Goal: Task Accomplishment & Management: Manage account settings

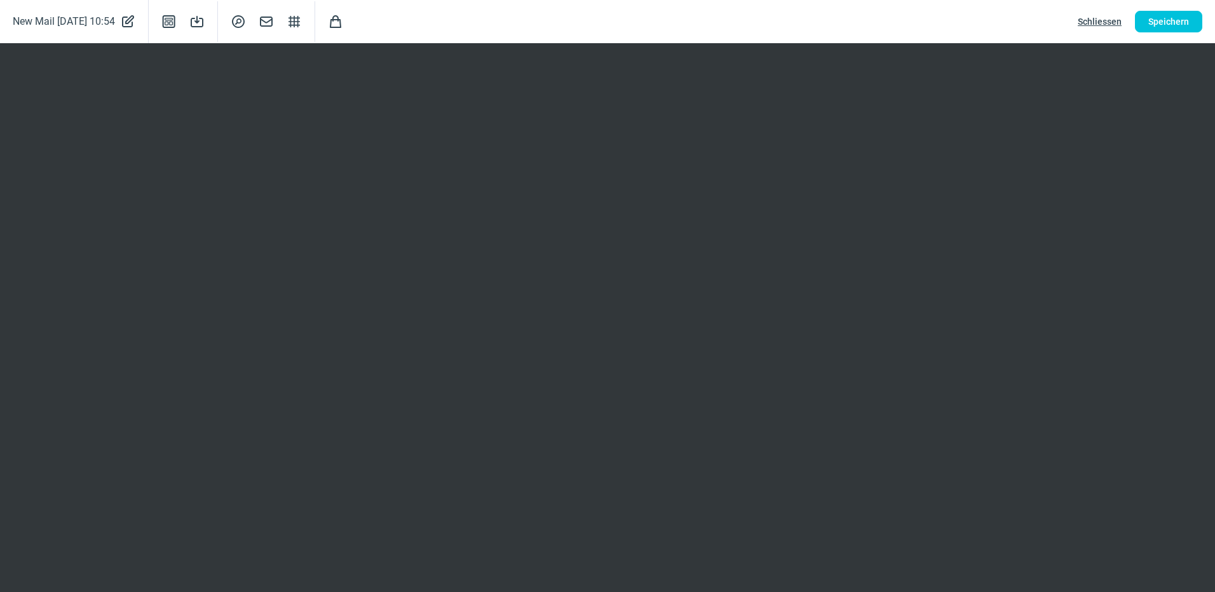
scroll to position [233, 0]
click at [343, 23] on span "Shopping icon" at bounding box center [335, 21] width 15 height 15
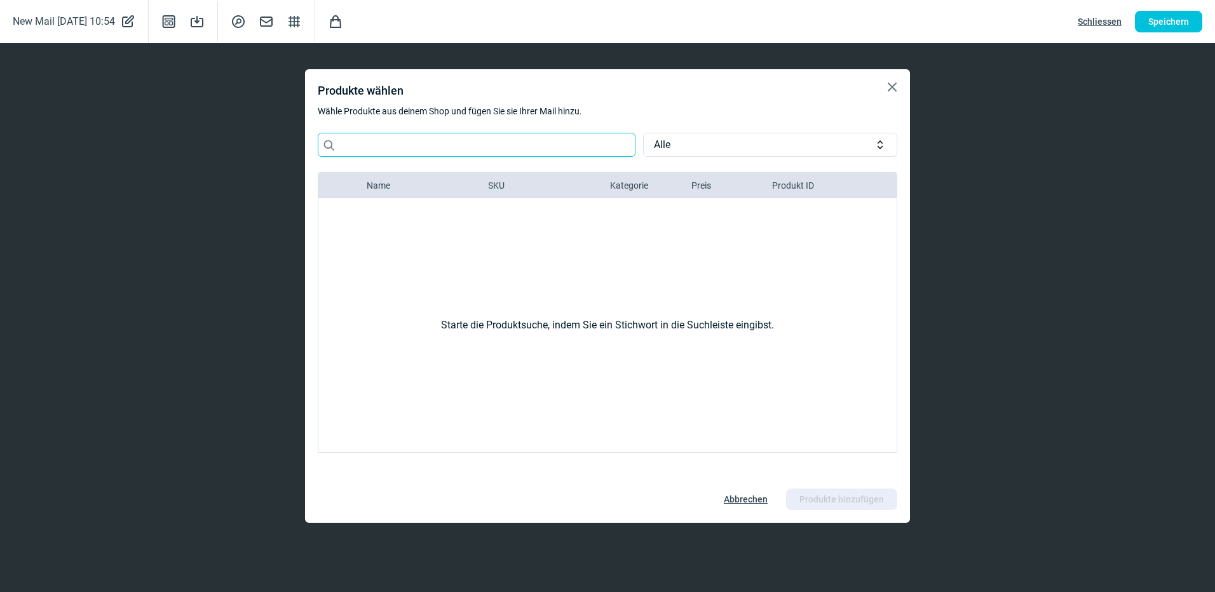
click at [359, 145] on input "Search icon" at bounding box center [477, 145] width 318 height 24
type input "[GEOGRAPHIC_DATA]"
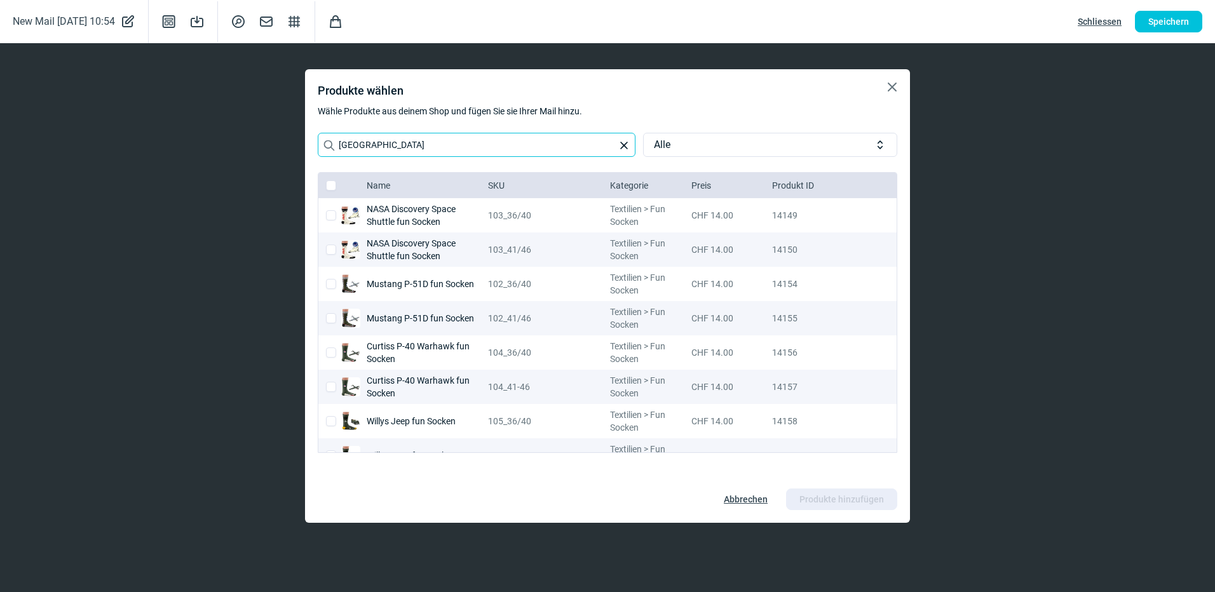
scroll to position [89, 0]
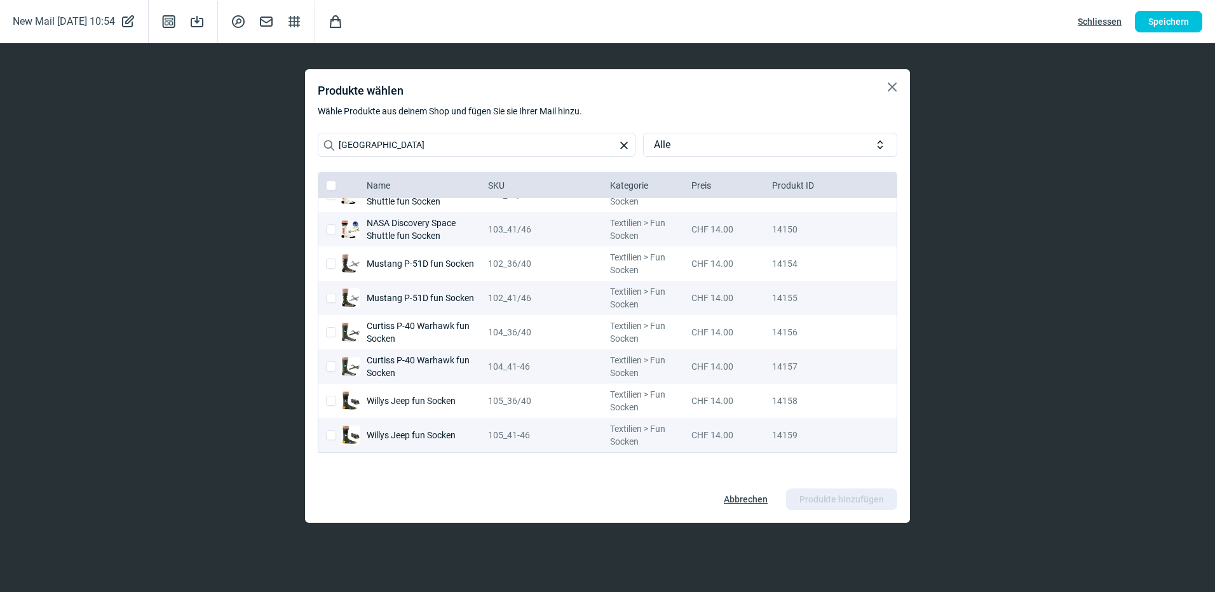
click at [327, 269] on div at bounding box center [344, 264] width 36 height 34
click at [327, 268] on input "checkbox" at bounding box center [331, 264] width 10 height 10
checkbox input "true"
checkbox input "false"
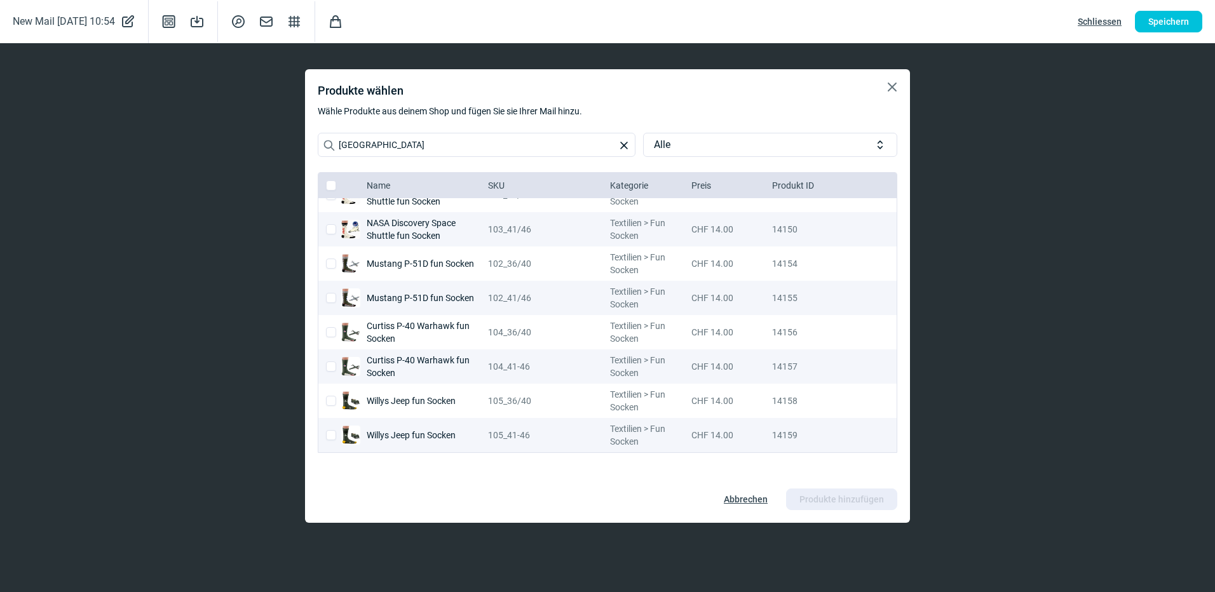
checkbox input "false"
checkbox input "true"
checkbox input "false"
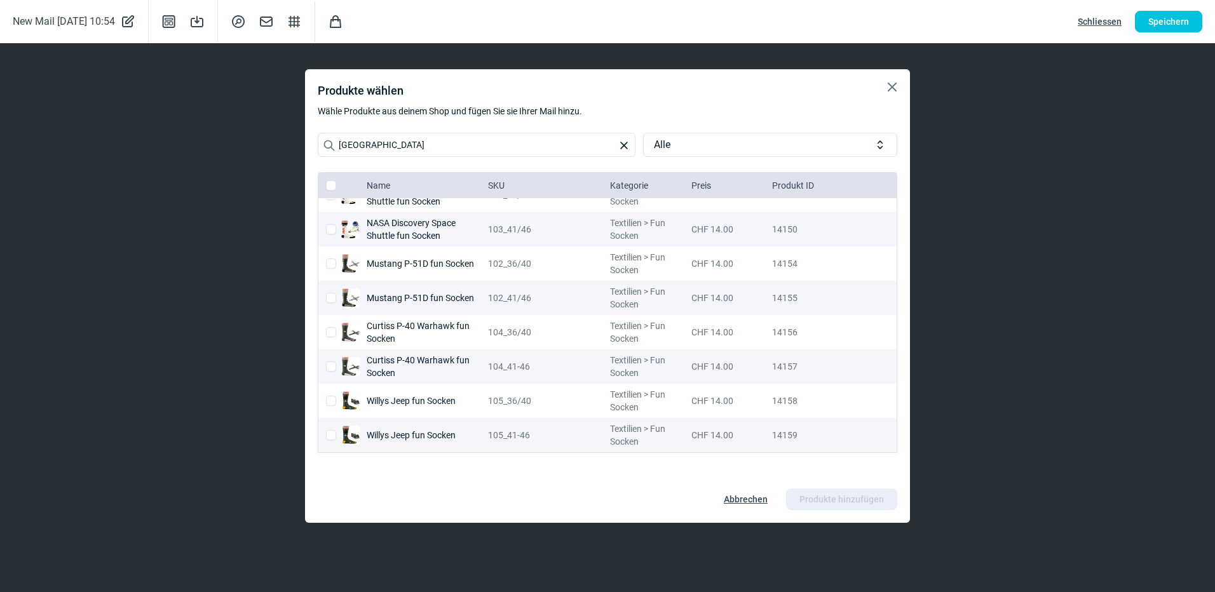
checkbox input "false"
click at [806, 504] on span "Produkte hinzufügen" at bounding box center [841, 499] width 85 height 20
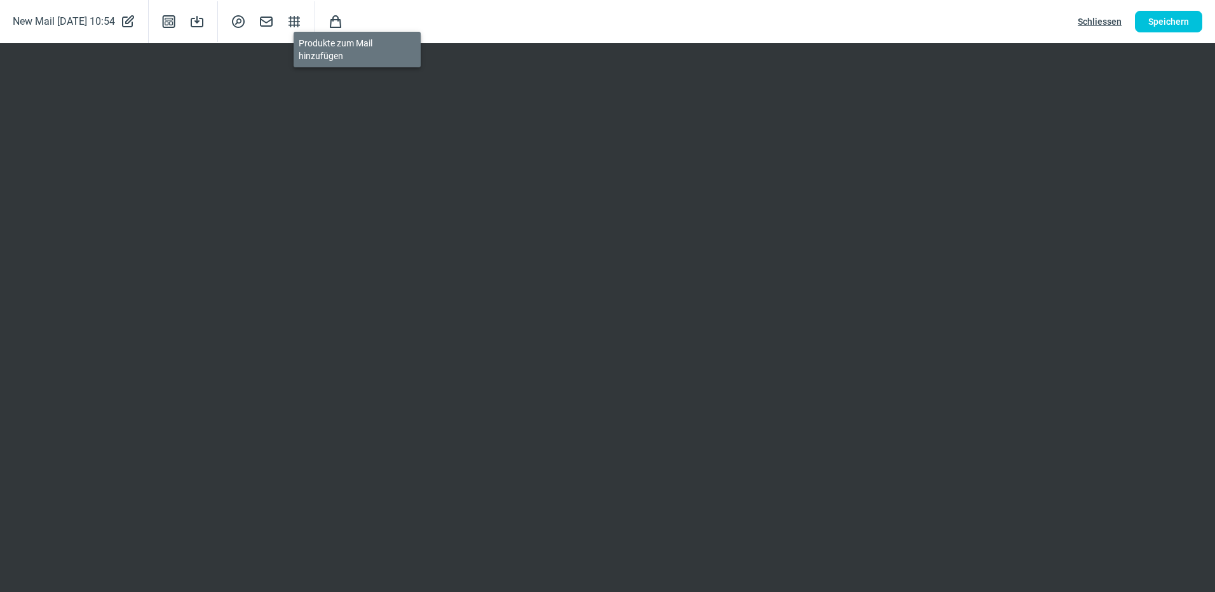
click at [343, 22] on span "Shopping icon" at bounding box center [335, 21] width 15 height 15
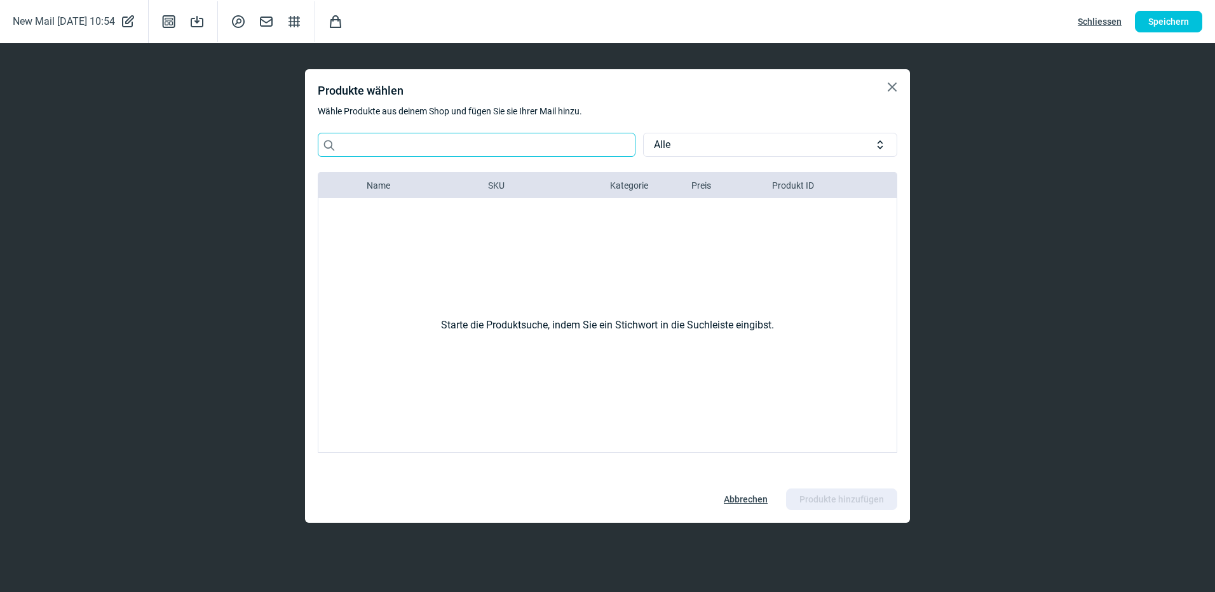
click at [442, 149] on input "Search icon" at bounding box center [477, 145] width 318 height 24
type input "sauber stake"
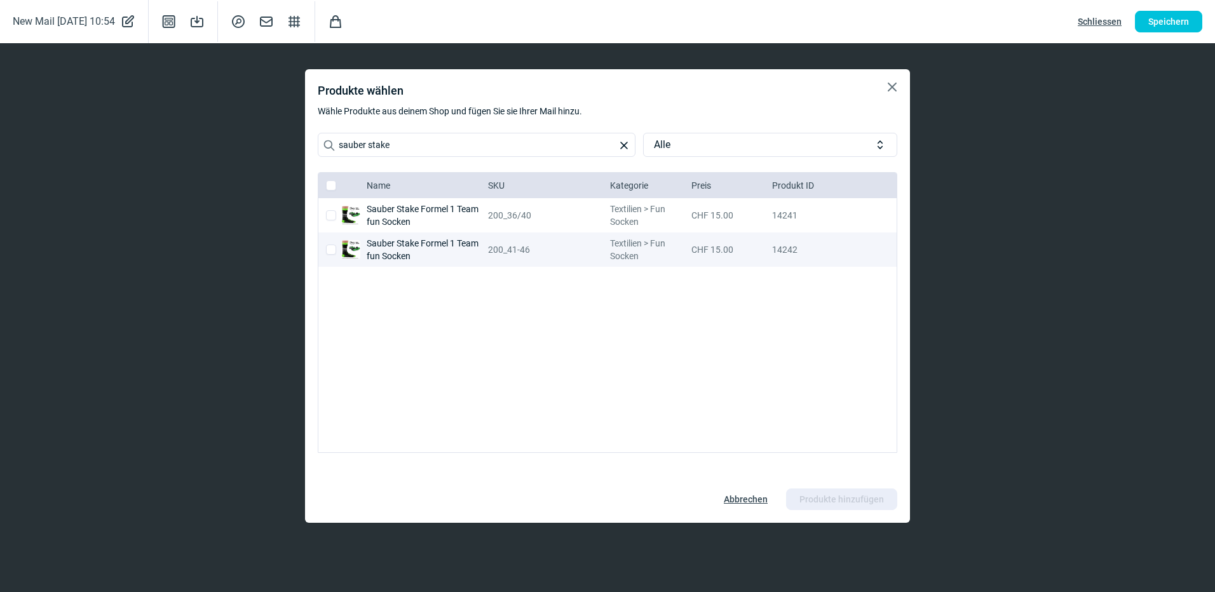
click at [334, 214] on input "checkbox" at bounding box center [331, 215] width 10 height 10
checkbox input "true"
checkbox input "false"
click at [850, 505] on span "Produkte hinzufügen" at bounding box center [841, 499] width 85 height 20
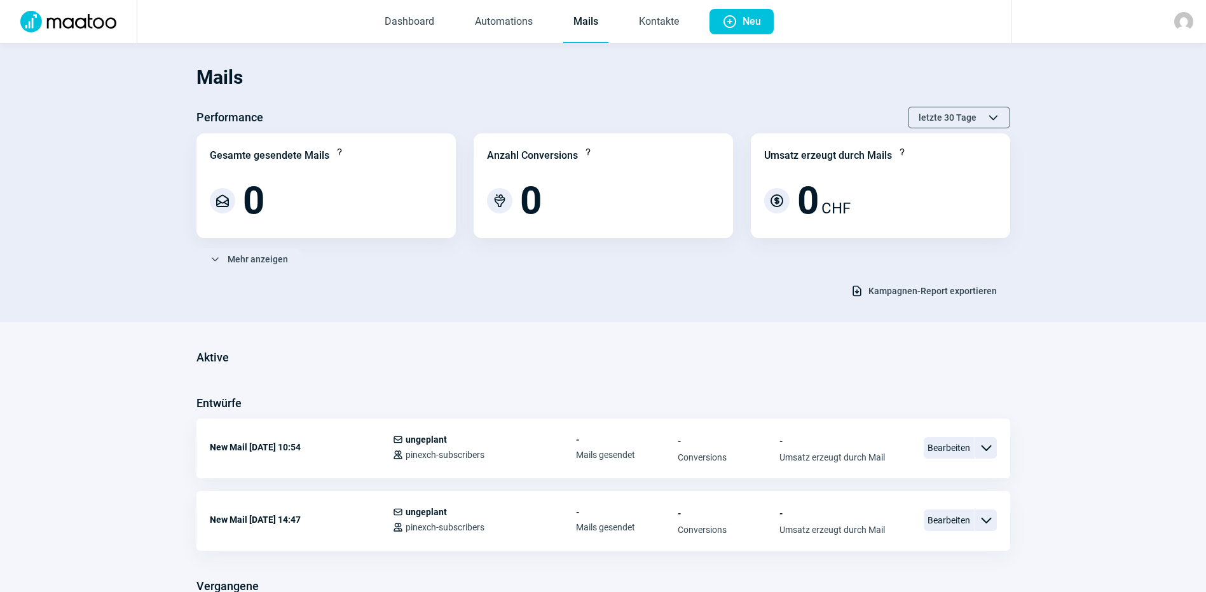
click at [581, 31] on link "Mails" at bounding box center [585, 22] width 45 height 42
click at [588, 20] on link "Mails" at bounding box center [585, 22] width 45 height 42
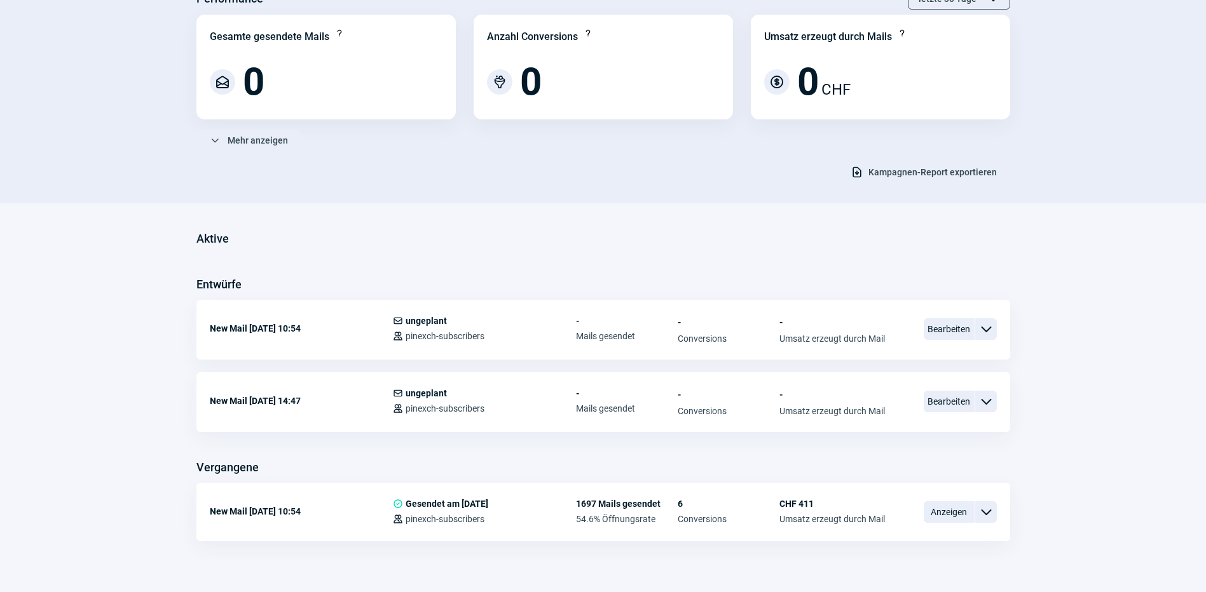
scroll to position [127, 0]
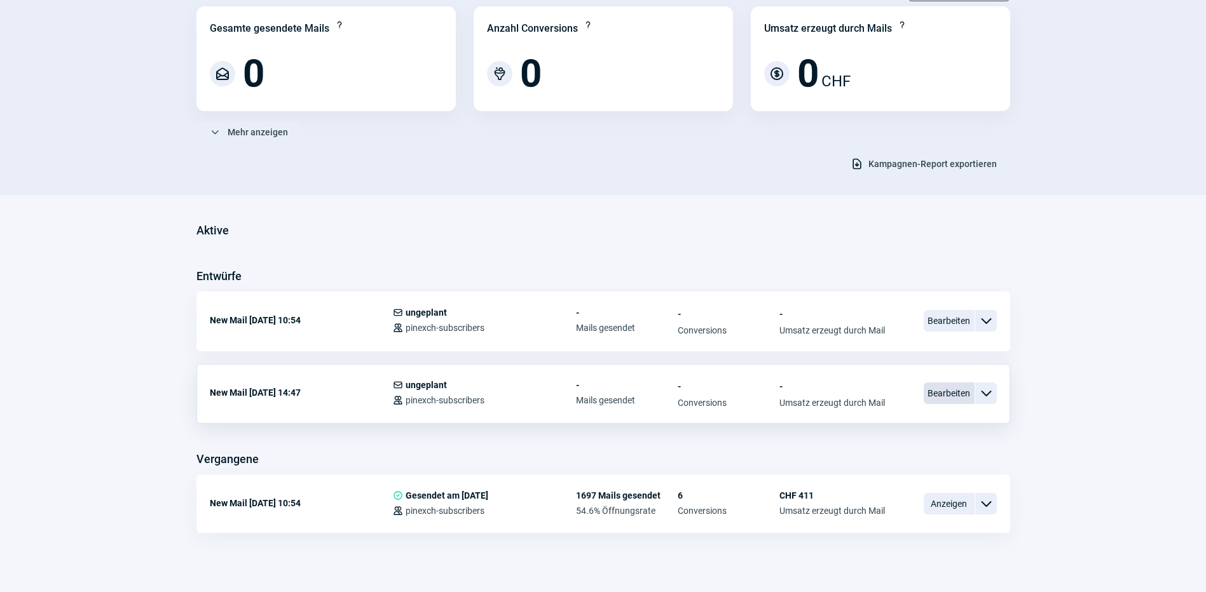
click at [950, 389] on span "Bearbeiten" at bounding box center [948, 394] width 51 height 22
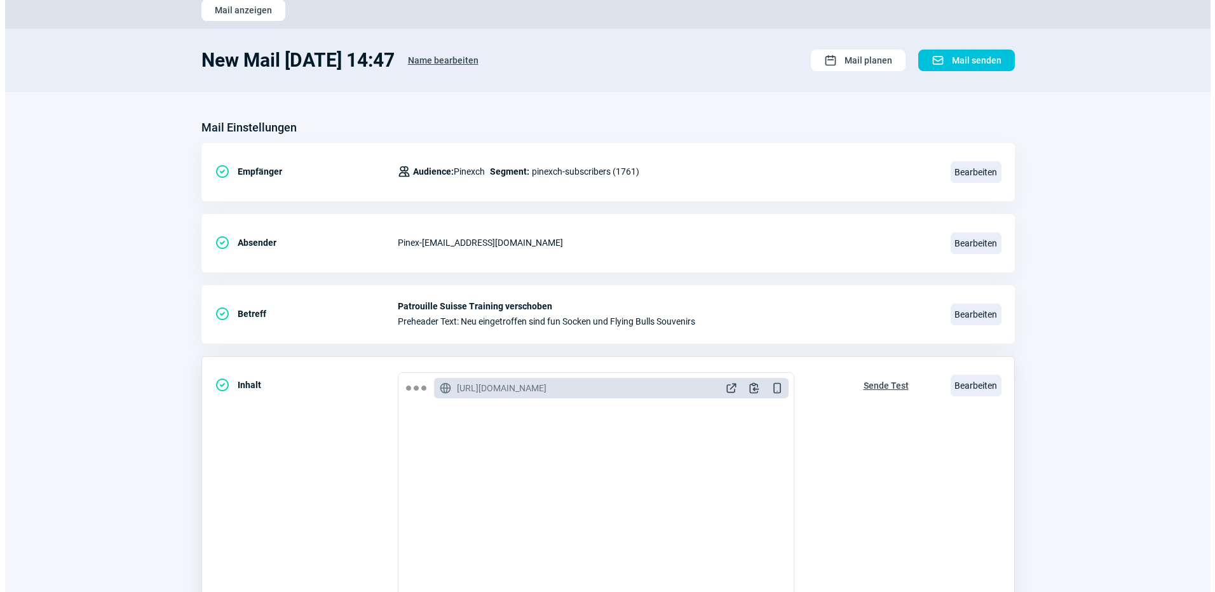
scroll to position [233, 0]
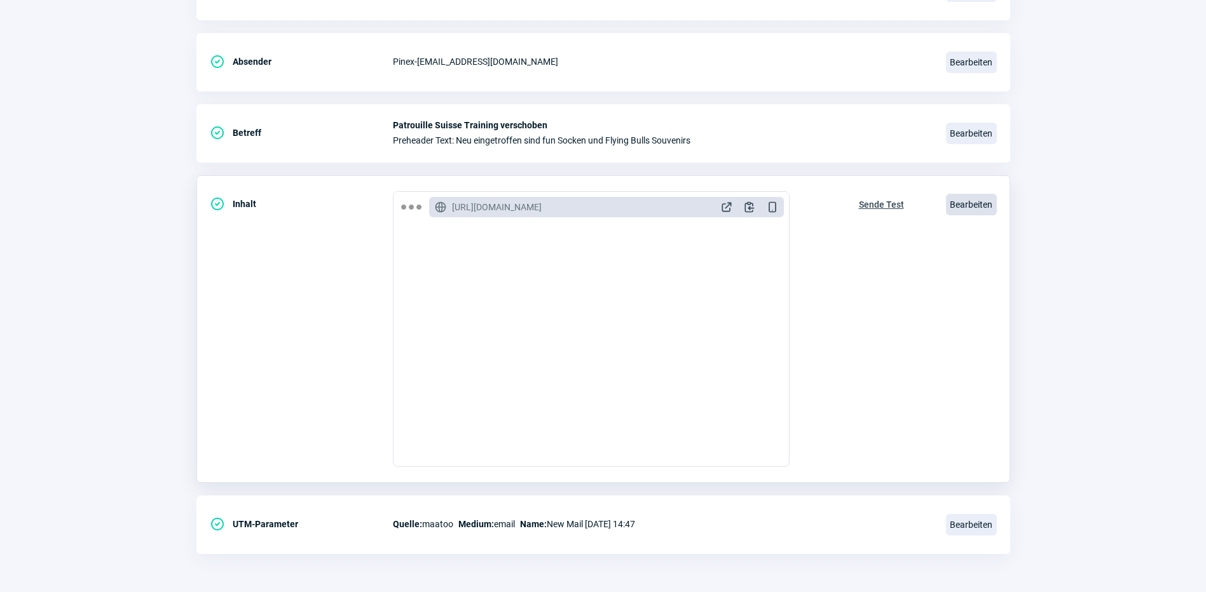
click at [984, 207] on span "Bearbeiten" at bounding box center [971, 205] width 51 height 22
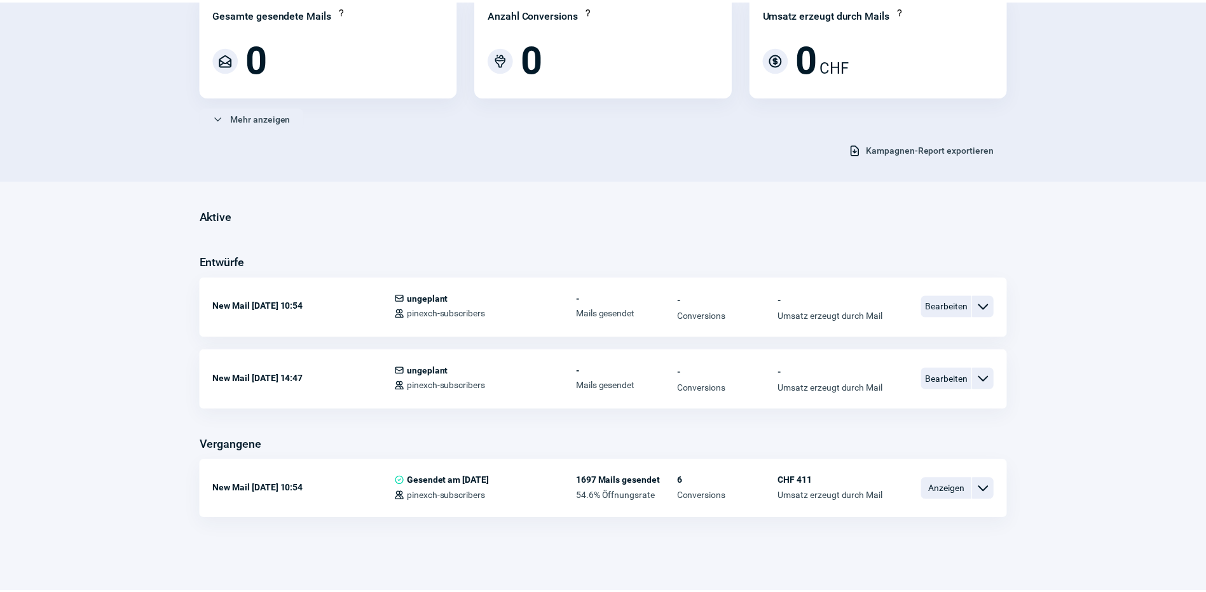
scroll to position [127, 0]
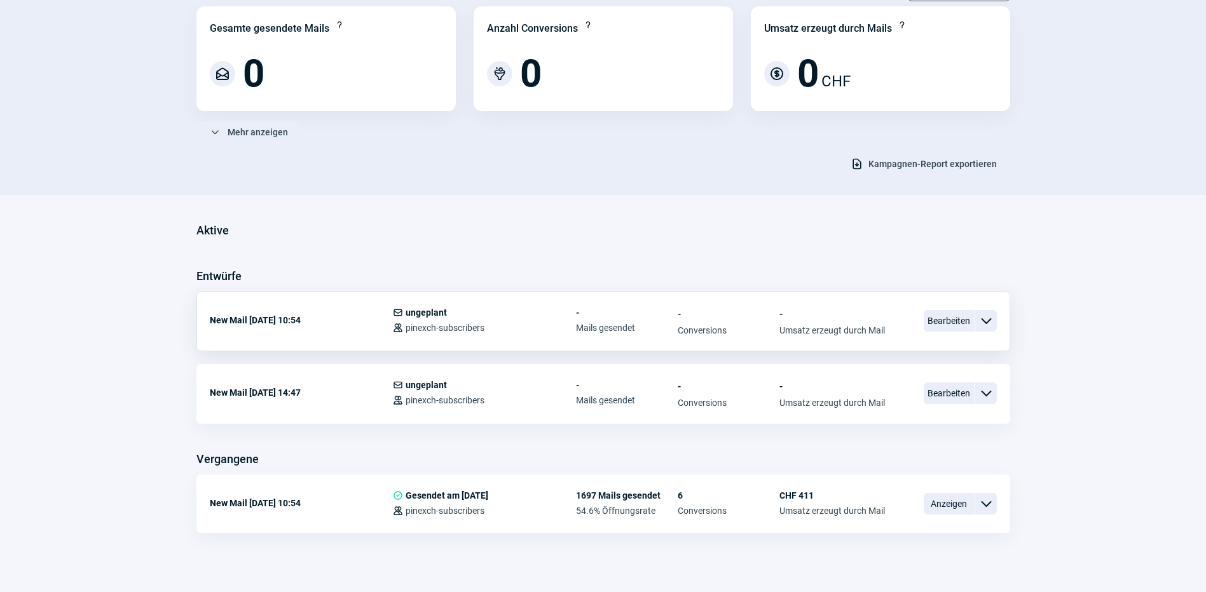
click at [983, 315] on span "ChevronDown icon" at bounding box center [985, 320] width 15 height 15
click at [965, 326] on span "Bearbeiten" at bounding box center [948, 321] width 51 height 22
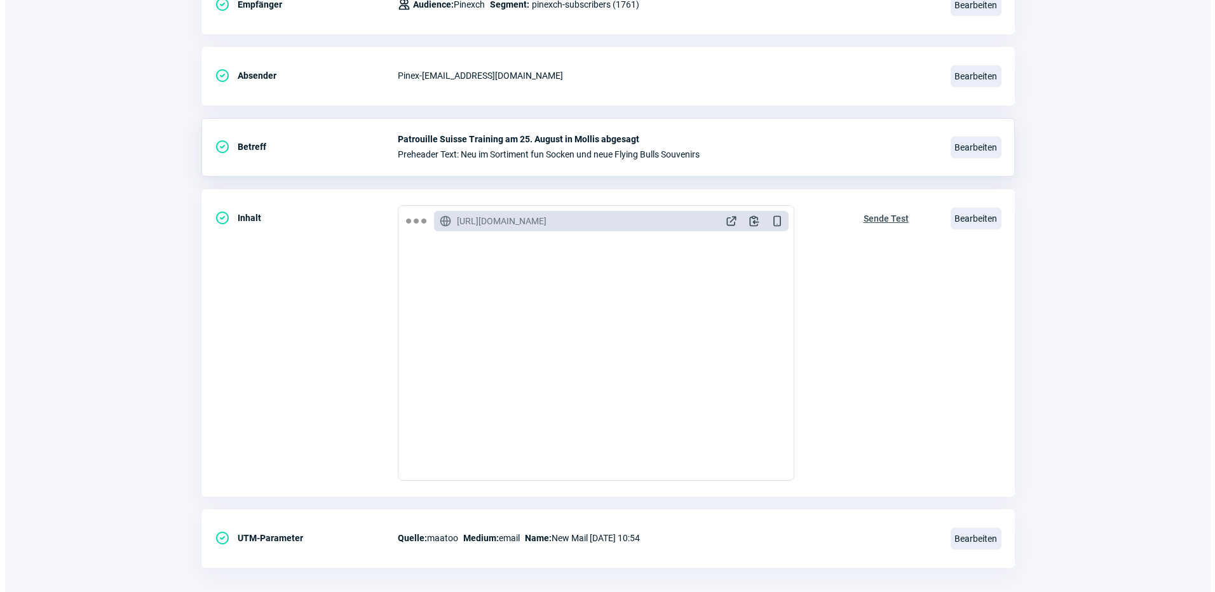
scroll to position [233, 0]
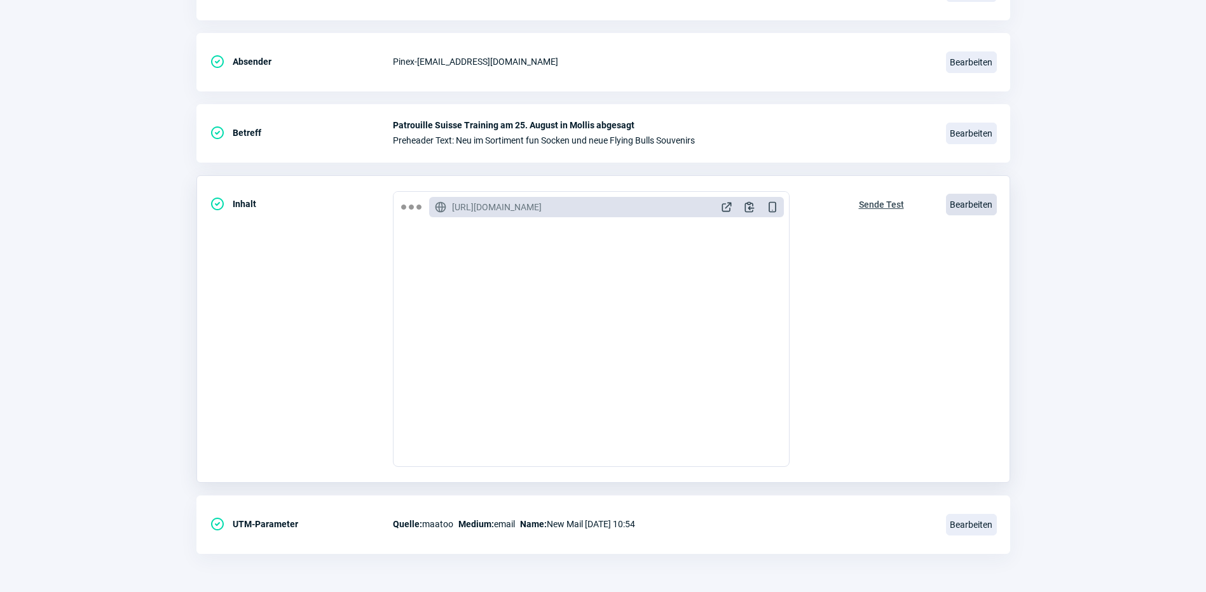
click at [967, 206] on span "Bearbeiten" at bounding box center [971, 205] width 51 height 22
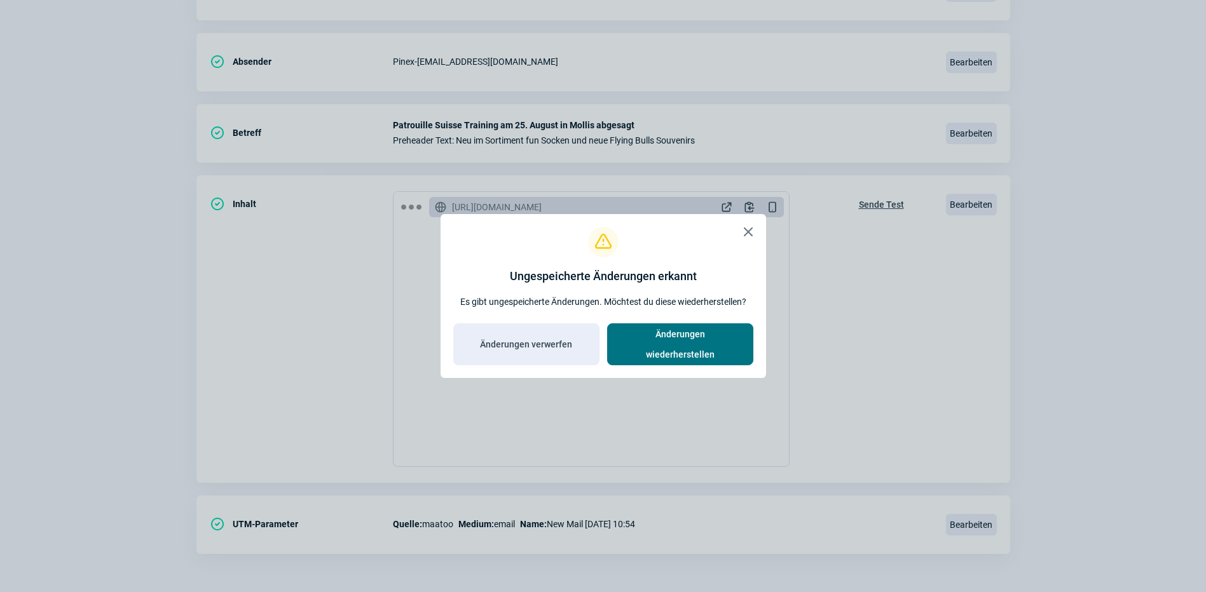
click at [695, 347] on span "Änderungen wiederherstellen" at bounding box center [679, 344] width 119 height 41
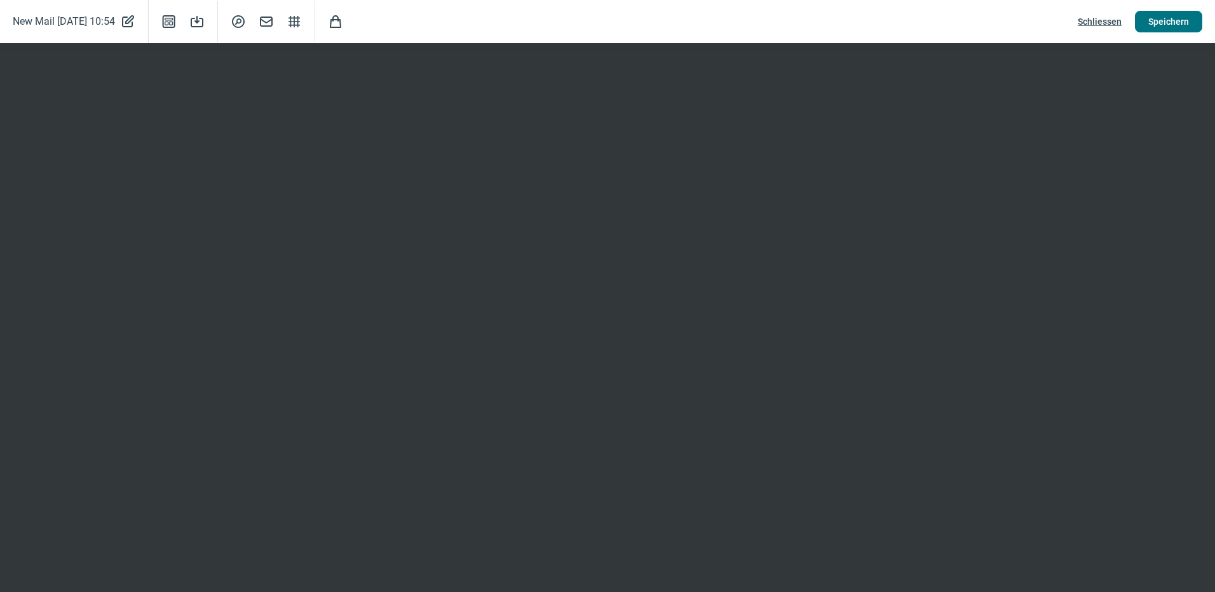
click at [1159, 18] on span "Speichern" at bounding box center [1168, 21] width 41 height 20
click at [1155, 25] on span "Speichern" at bounding box center [1168, 21] width 41 height 20
click at [246, 24] on span "SearchCircle icon" at bounding box center [238, 21] width 15 height 15
click at [1155, 20] on span "Speichern" at bounding box center [1168, 21] width 41 height 20
click at [1157, 27] on span "Speichern" at bounding box center [1168, 21] width 41 height 20
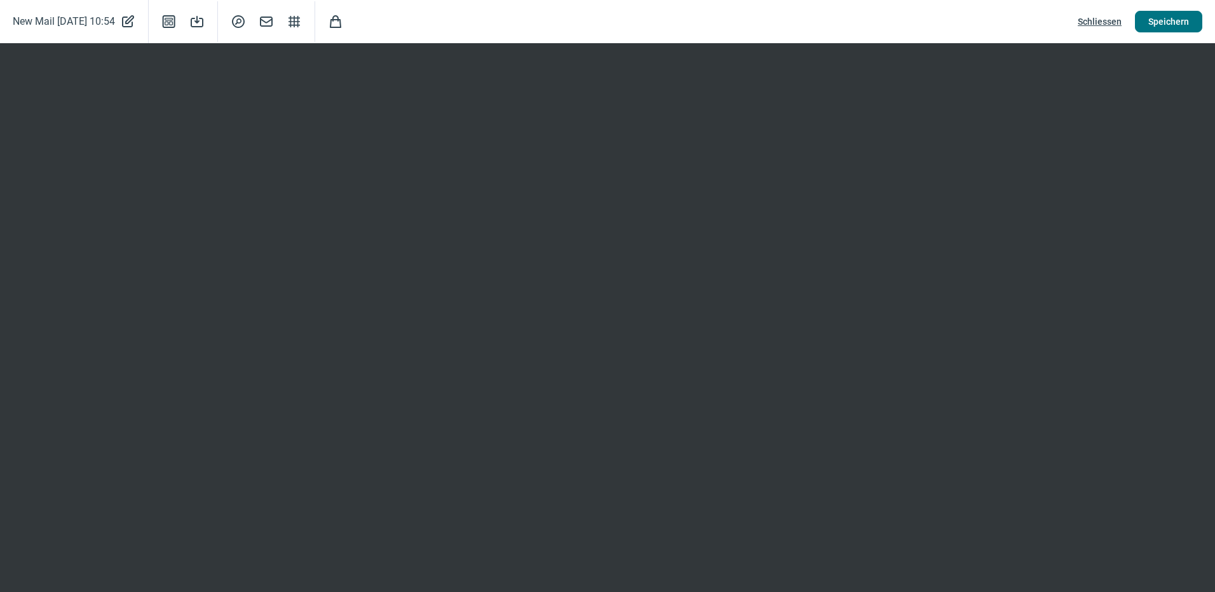
click at [1160, 22] on span "Speichern" at bounding box center [1168, 21] width 41 height 20
click at [246, 25] on span "SearchCircle icon" at bounding box center [238, 21] width 15 height 15
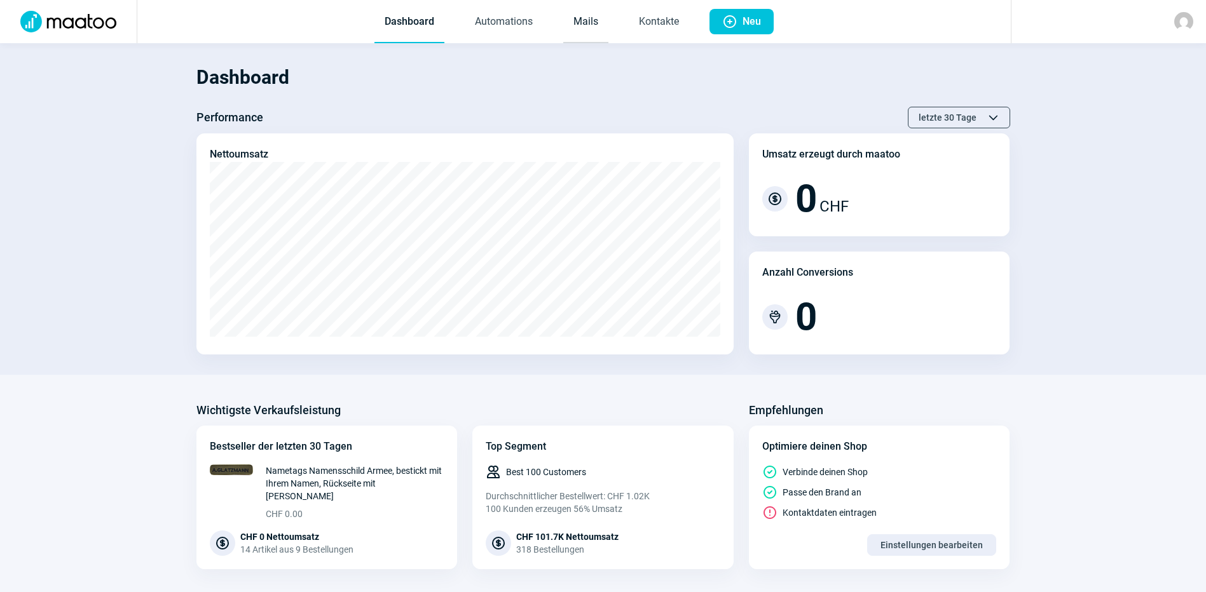
click at [585, 25] on link "Mails" at bounding box center [585, 22] width 45 height 42
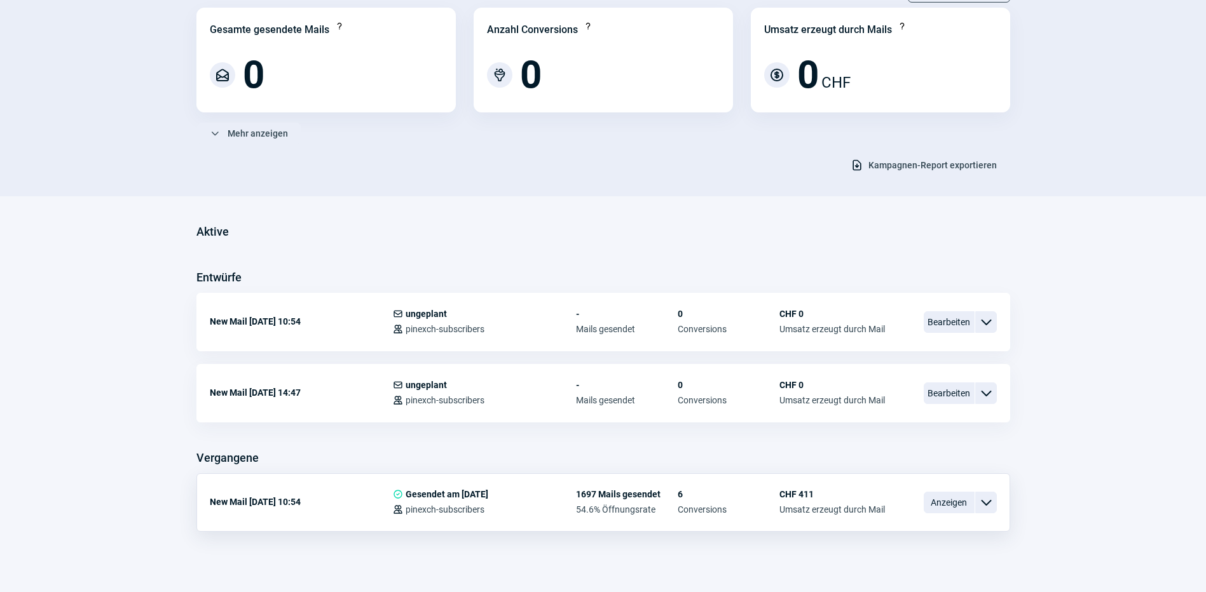
scroll to position [127, 0]
click at [951, 322] on span "Bearbeiten" at bounding box center [948, 321] width 51 height 22
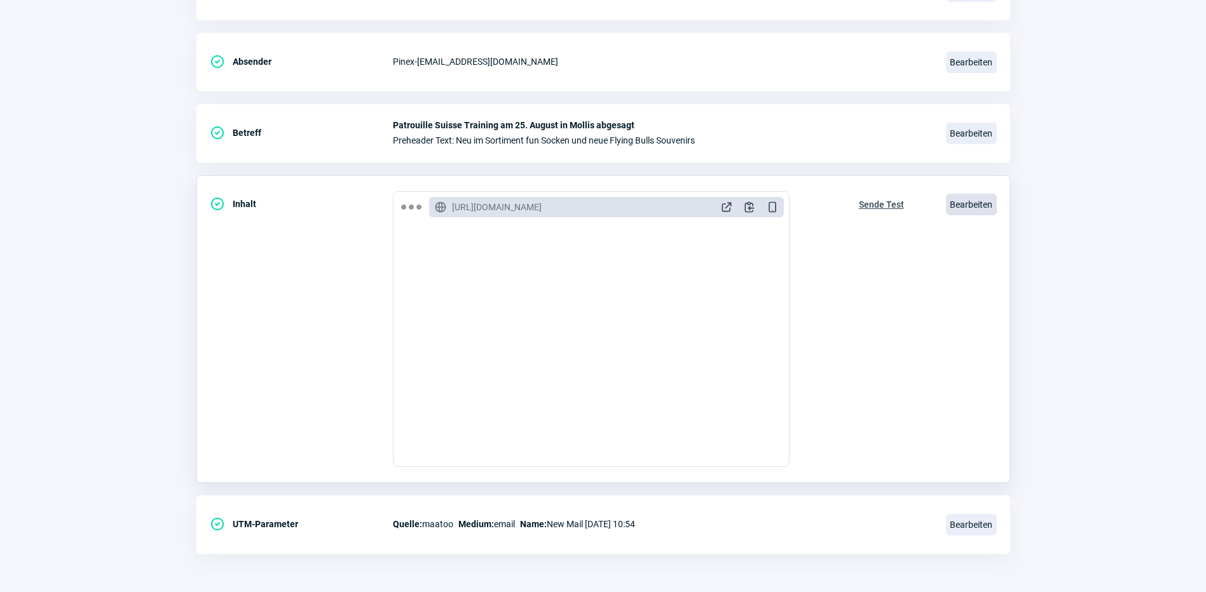
click at [974, 205] on span "Bearbeiten" at bounding box center [971, 205] width 51 height 22
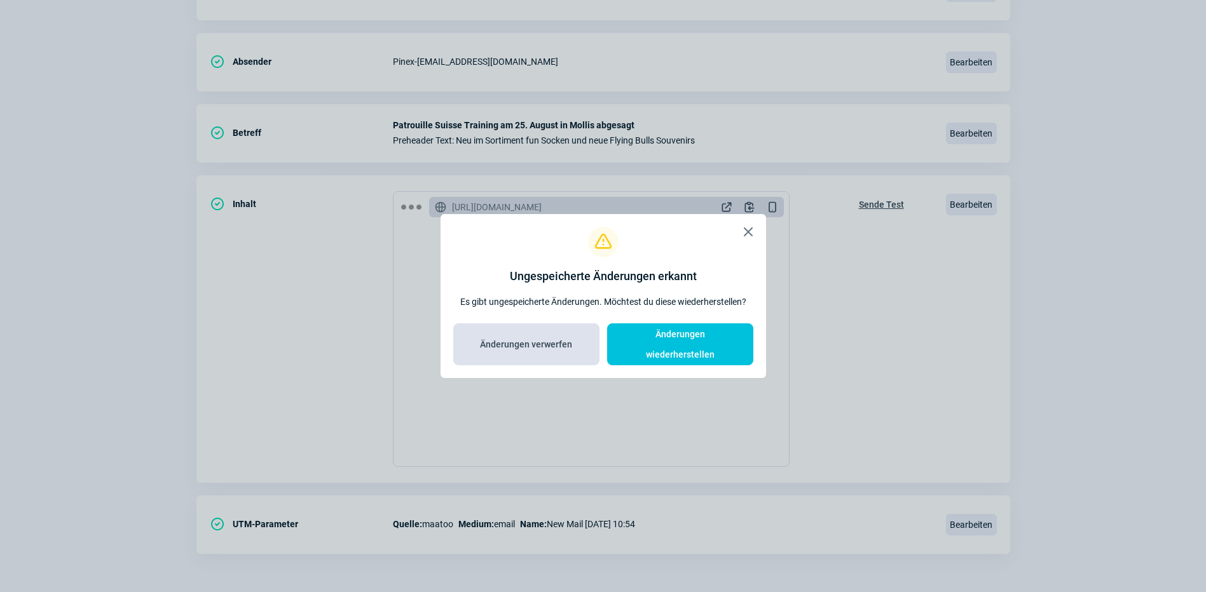
click at [571, 341] on span "Änderungen verwerfen" at bounding box center [525, 344] width 119 height 20
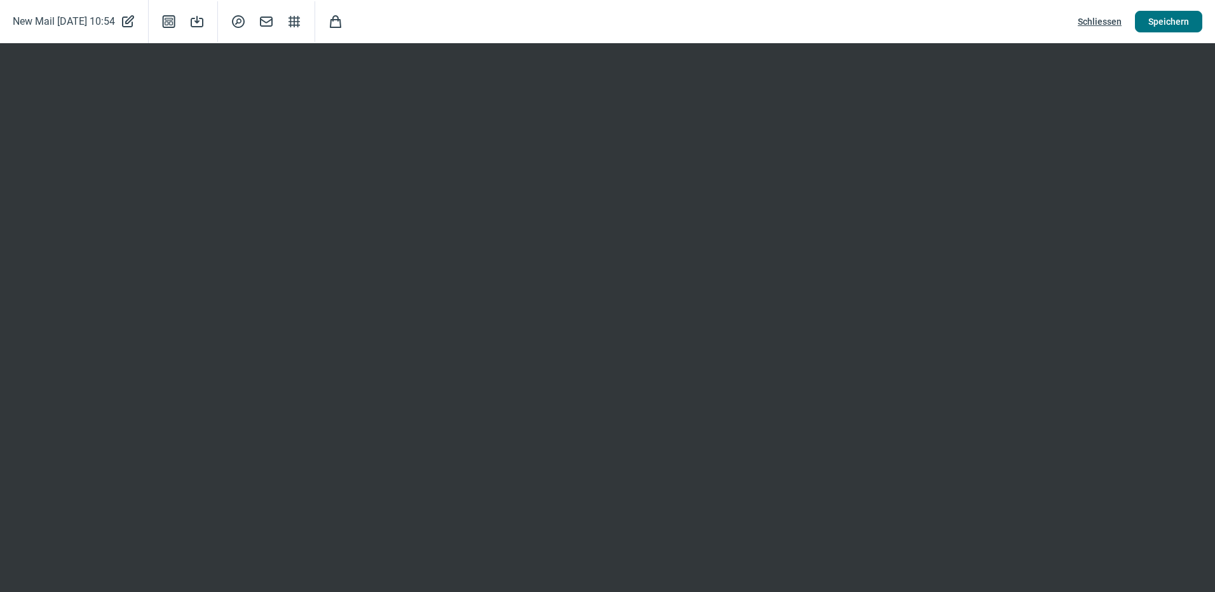
click at [1160, 21] on span "Speichern" at bounding box center [1168, 21] width 41 height 20
click at [246, 25] on span "SearchCircle icon" at bounding box center [238, 21] width 15 height 15
click at [1178, 21] on span "Speichern" at bounding box center [1168, 21] width 41 height 20
click at [246, 24] on span "SearchCircle icon" at bounding box center [238, 21] width 15 height 15
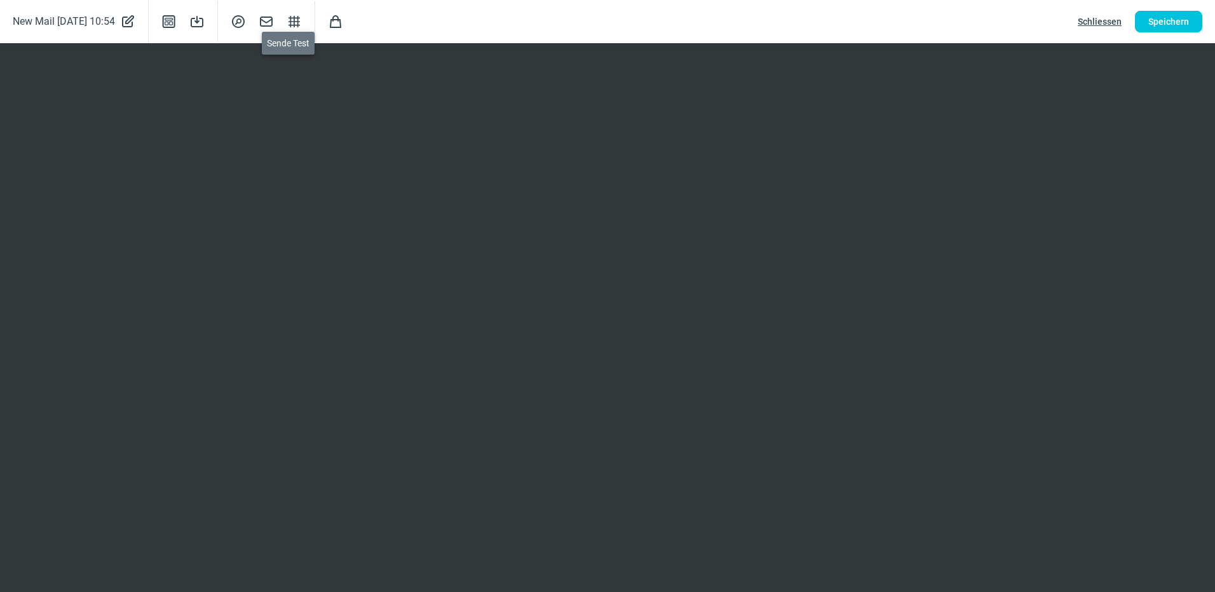
click at [274, 21] on span "Mail icon" at bounding box center [266, 21] width 15 height 15
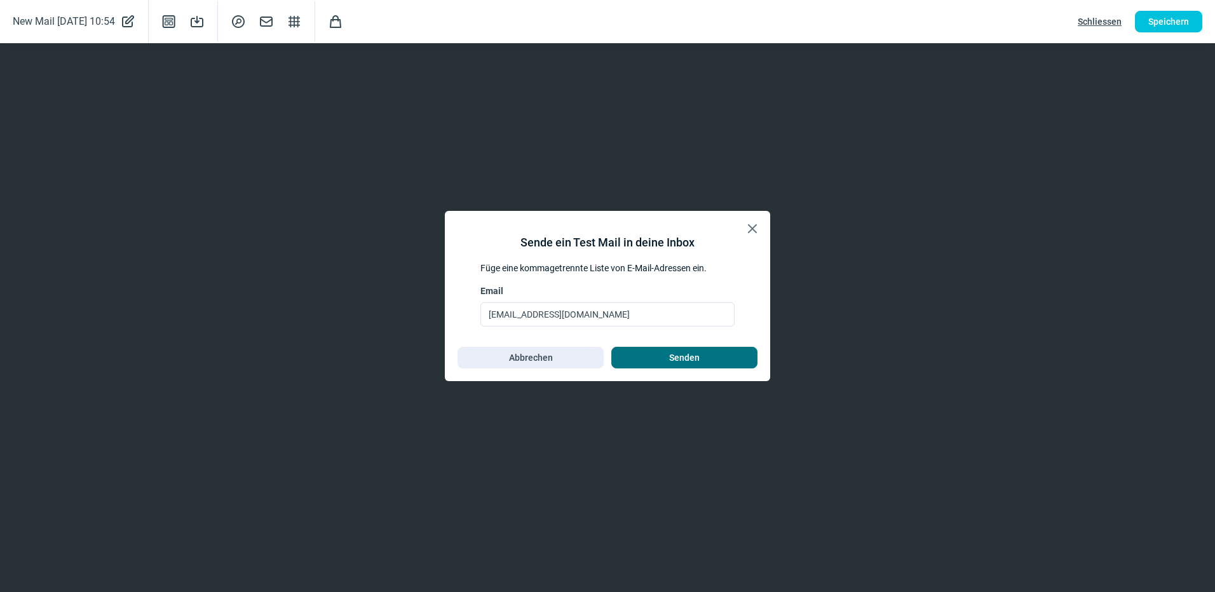
click at [670, 362] on span "Senden" at bounding box center [684, 358] width 31 height 20
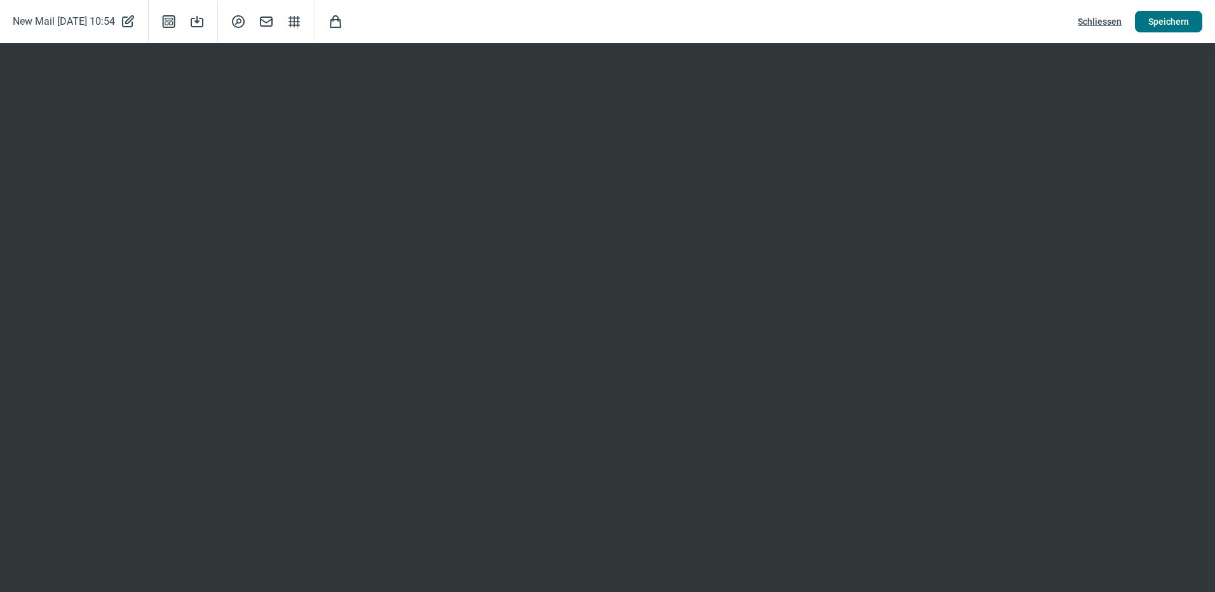
click at [1157, 25] on span "Speichern" at bounding box center [1168, 21] width 41 height 20
click at [1164, 15] on span "Speichern" at bounding box center [1168, 21] width 41 height 20
click at [1167, 17] on span "Speichern" at bounding box center [1168, 21] width 41 height 20
click at [1164, 17] on span "Speichern" at bounding box center [1168, 21] width 41 height 20
click at [1149, 20] on span "Speichern" at bounding box center [1168, 21] width 41 height 20
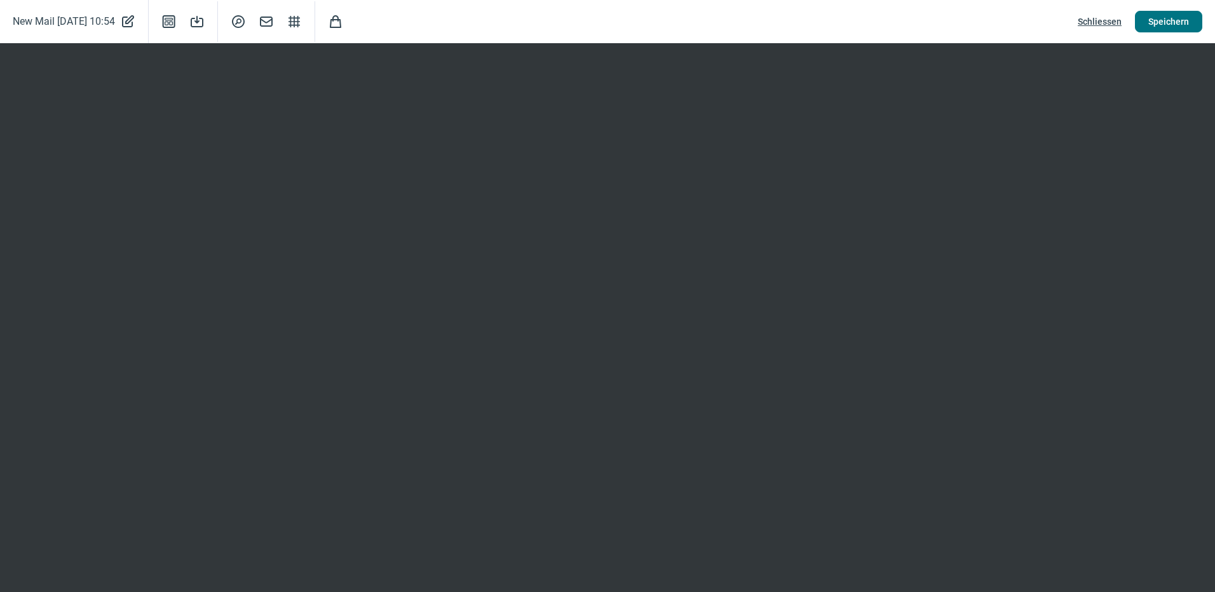
click at [1174, 20] on span "Speichern" at bounding box center [1168, 21] width 41 height 20
click at [1179, 19] on span "Speichern" at bounding box center [1168, 21] width 41 height 20
click at [246, 20] on span "SearchCircle icon" at bounding box center [238, 21] width 15 height 15
click at [274, 22] on span "Mail icon" at bounding box center [266, 21] width 15 height 15
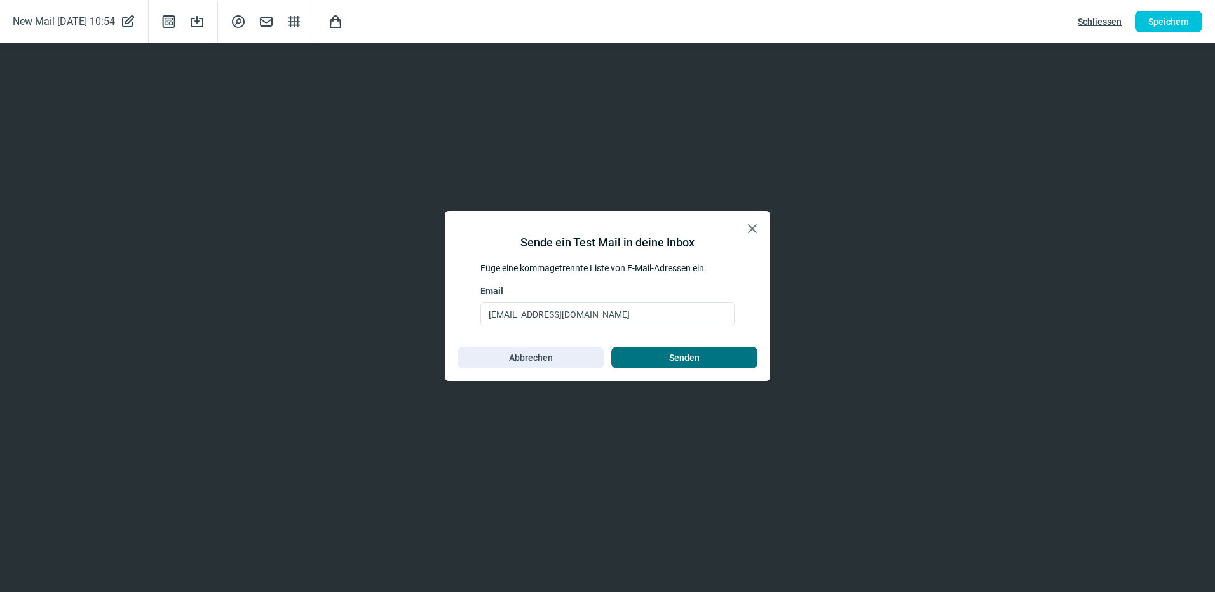
click at [684, 360] on span "Senden" at bounding box center [684, 358] width 31 height 20
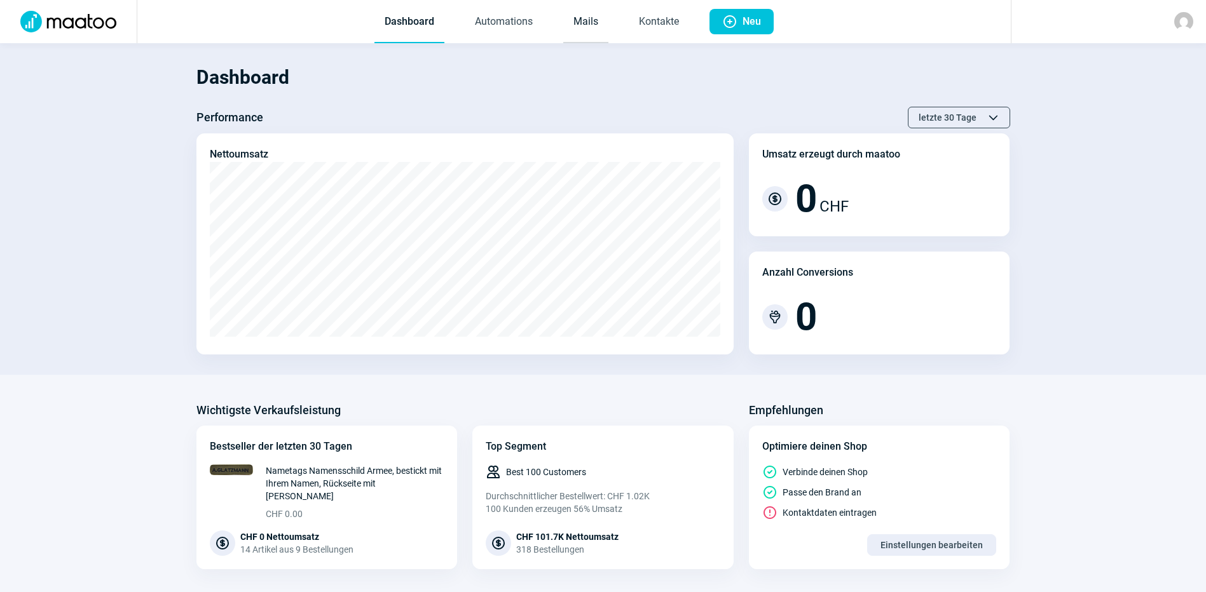
click at [586, 22] on link "Mails" at bounding box center [585, 22] width 45 height 42
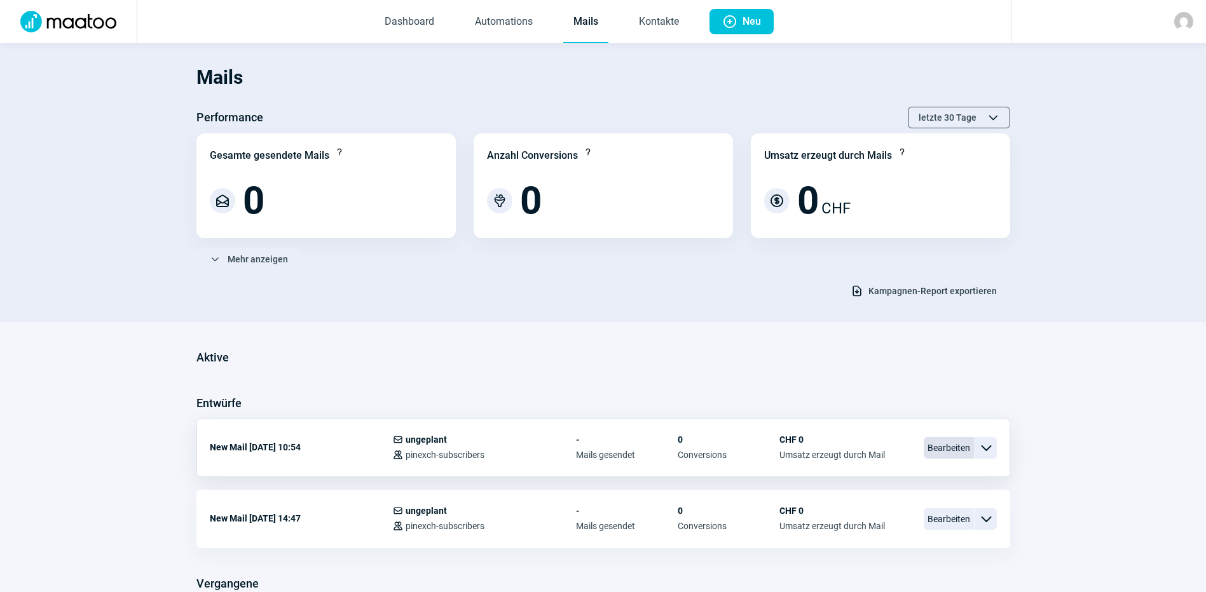
click at [967, 447] on span "Bearbeiten" at bounding box center [948, 448] width 51 height 22
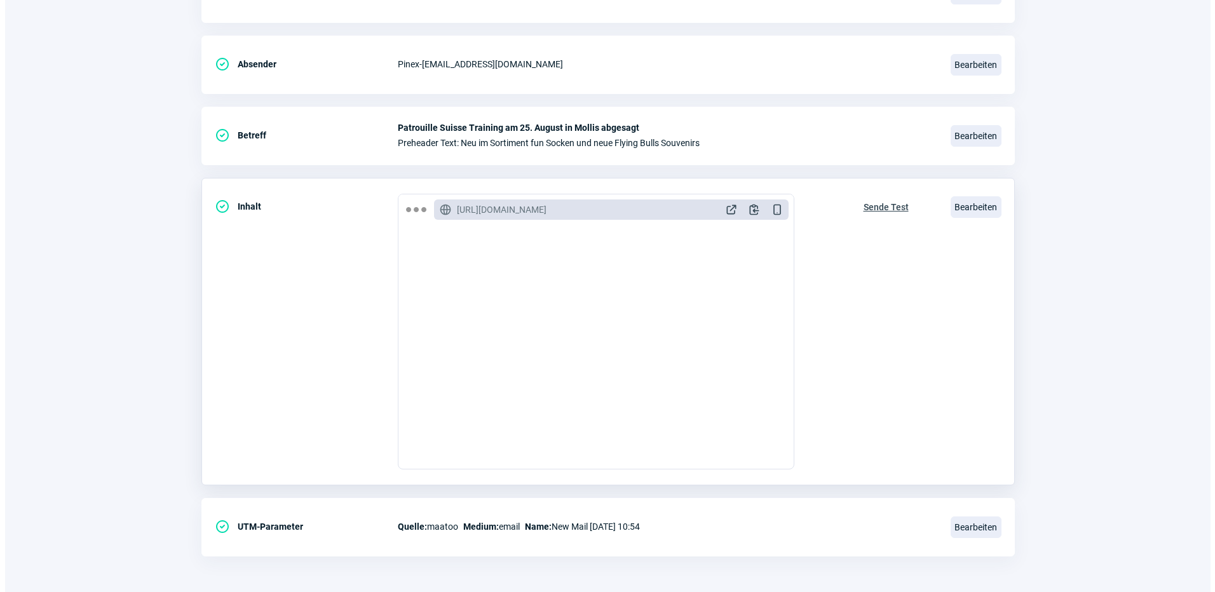
scroll to position [233, 0]
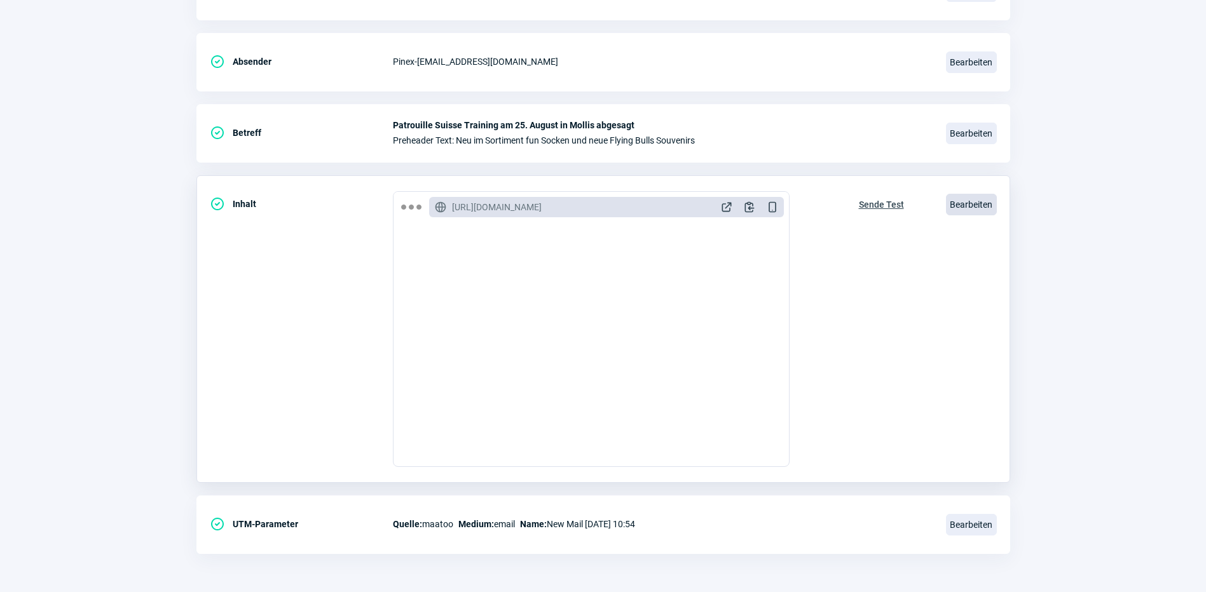
click at [983, 203] on span "Bearbeiten" at bounding box center [971, 205] width 51 height 22
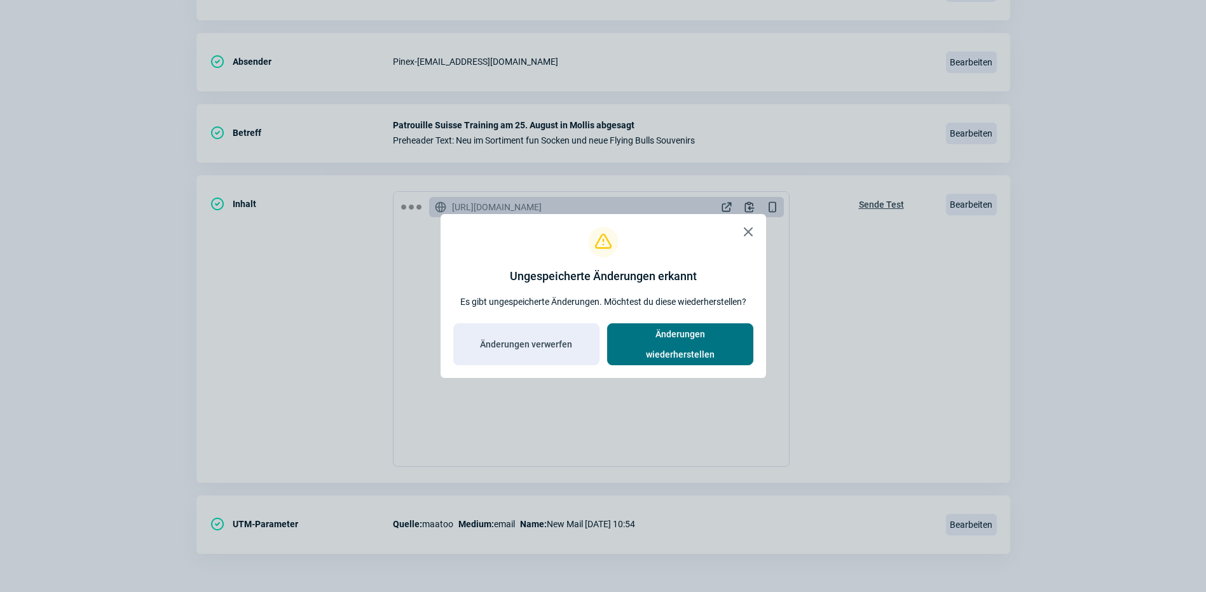
click at [659, 343] on span "Änderungen wiederherstellen" at bounding box center [679, 344] width 119 height 41
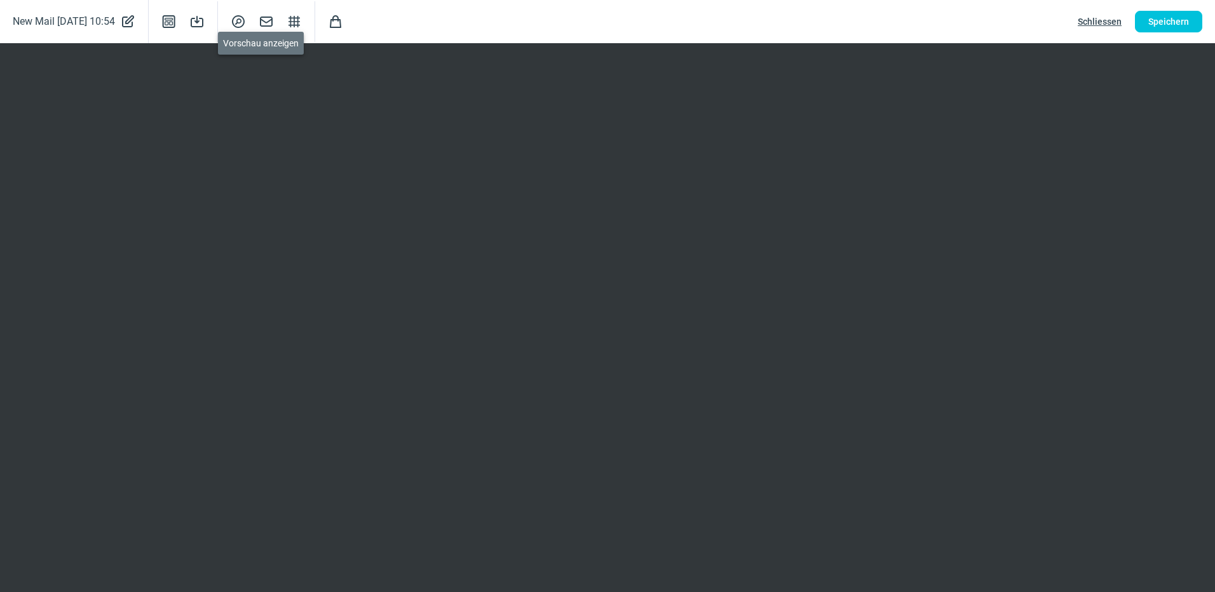
click at [246, 20] on span "SearchCircle icon" at bounding box center [238, 21] width 15 height 15
click at [1160, 20] on span "Speichern" at bounding box center [1168, 21] width 41 height 20
click at [1181, 17] on span "Speichern" at bounding box center [1168, 21] width 41 height 20
click at [274, 22] on span "Mail icon" at bounding box center [266, 21] width 15 height 15
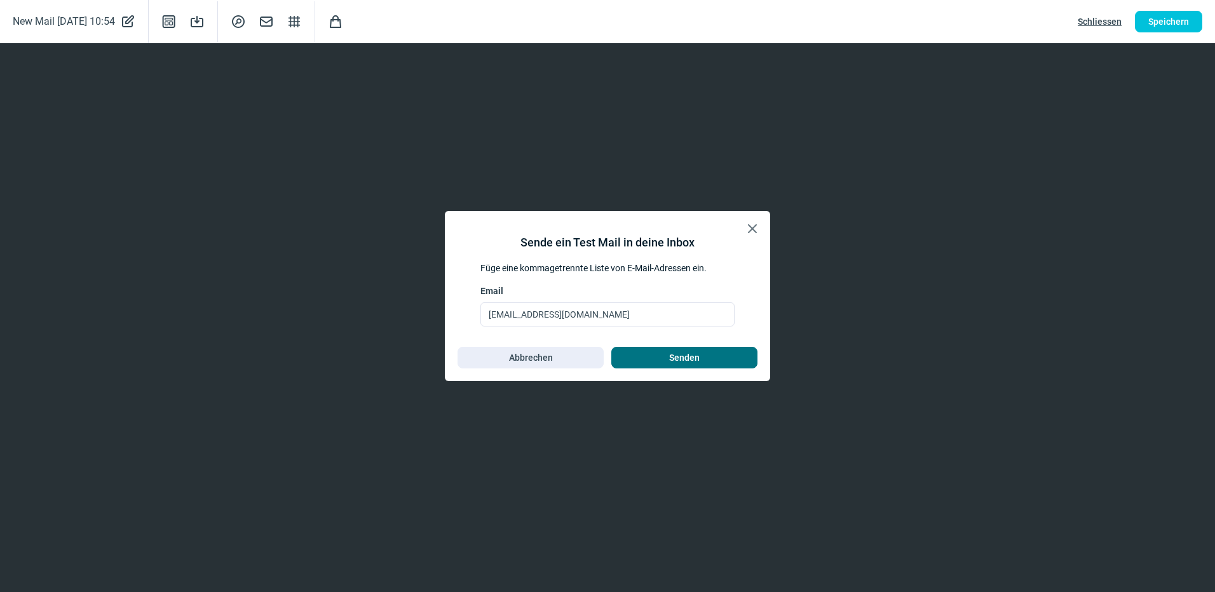
click at [684, 356] on span "Senden" at bounding box center [684, 358] width 31 height 20
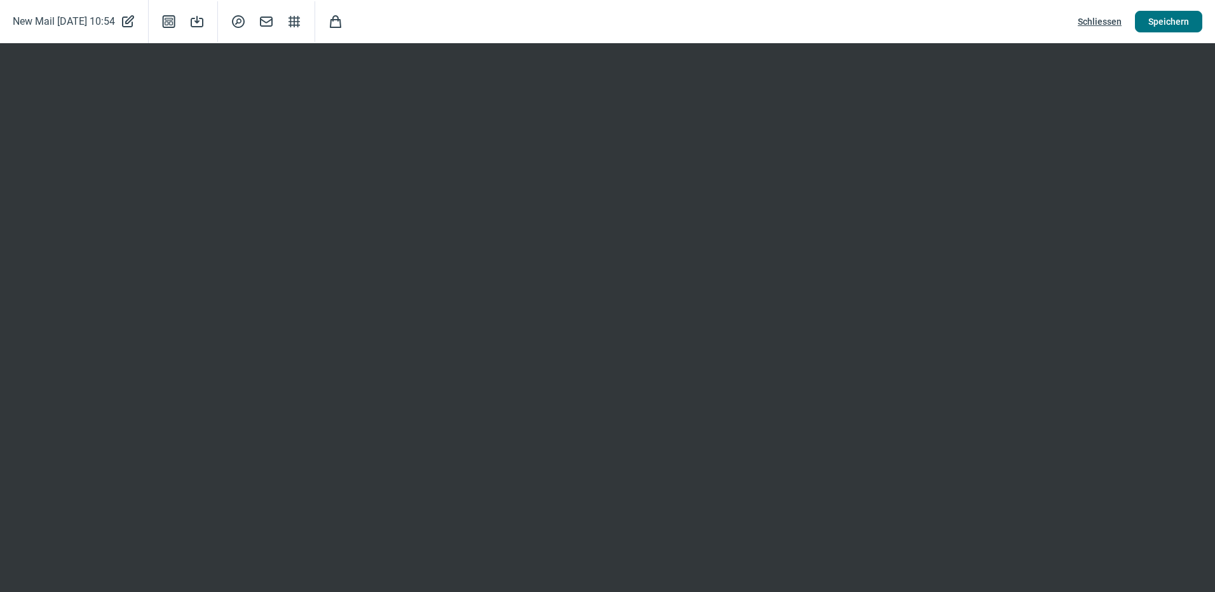
click at [1166, 16] on span "Speichern" at bounding box center [1168, 21] width 41 height 20
click at [1166, 25] on span "Speichern" at bounding box center [1168, 21] width 41 height 20
click at [246, 17] on span "SearchCircle icon" at bounding box center [238, 21] width 15 height 15
click at [1176, 25] on span "Speichern" at bounding box center [1168, 21] width 41 height 20
click at [1175, 18] on span "Speichern" at bounding box center [1168, 21] width 41 height 20
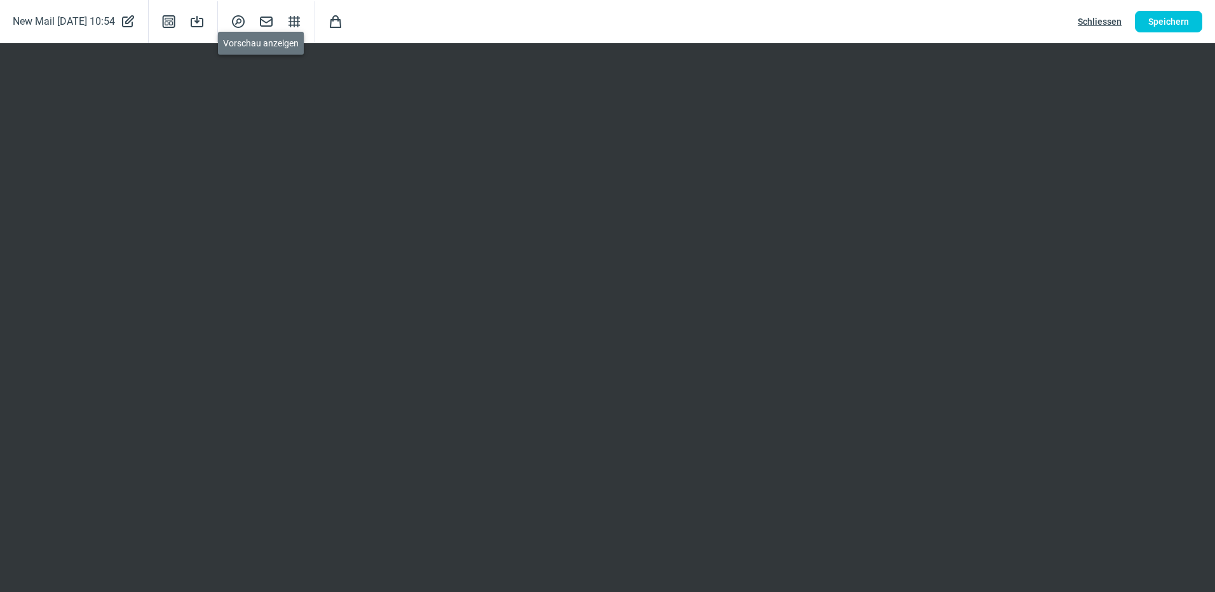
click at [246, 23] on span "SearchCircle icon" at bounding box center [238, 21] width 15 height 15
click at [1159, 24] on span "Speichern" at bounding box center [1168, 21] width 41 height 20
click at [274, 26] on span "Mail icon" at bounding box center [266, 21] width 15 height 15
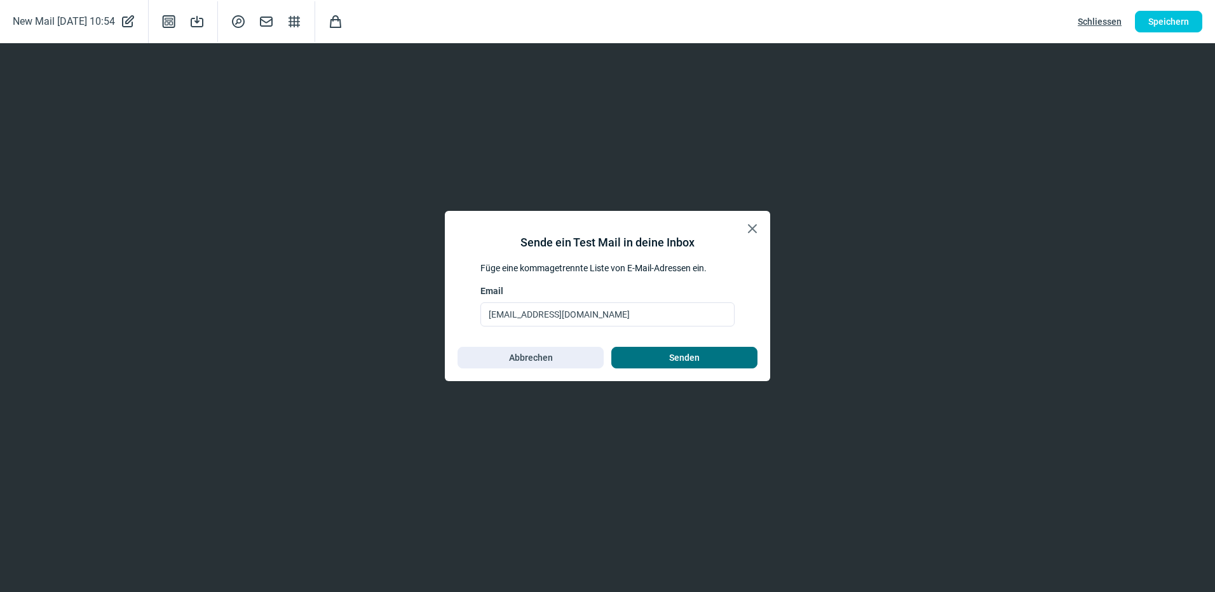
click at [662, 364] on span "Senden" at bounding box center [684, 358] width 119 height 20
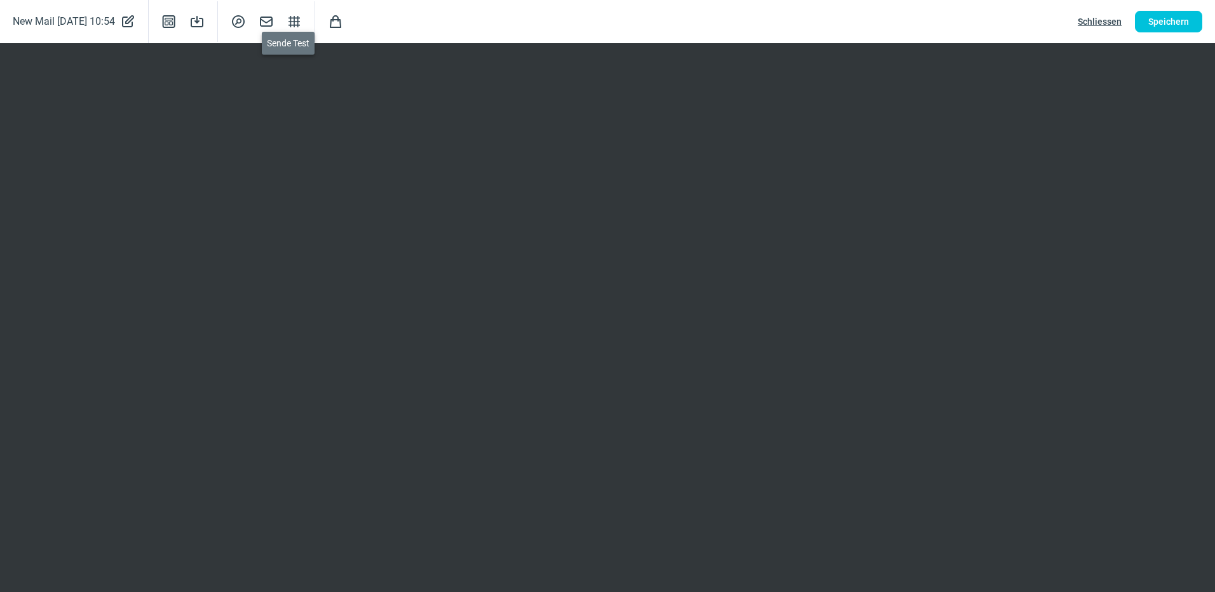
click at [274, 25] on span "Mail icon" at bounding box center [266, 21] width 15 height 15
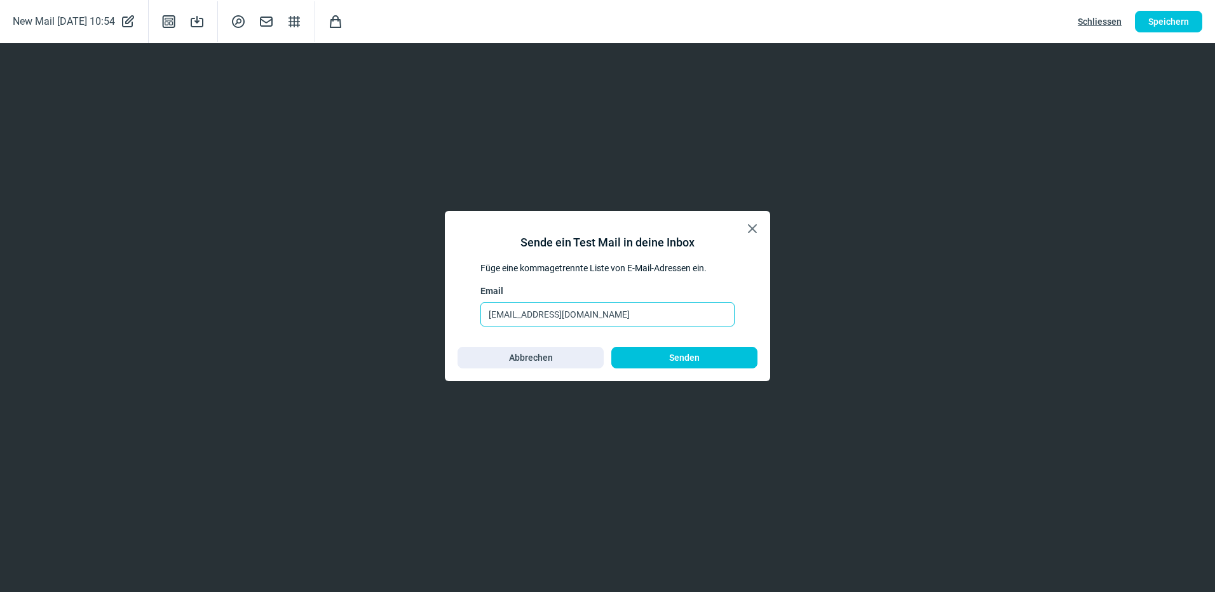
drag, startPoint x: 597, startPoint y: 315, endPoint x: 428, endPoint y: 313, distance: 168.4
click at [428, 313] on div "X icon Sende ein Test Mail in deine Inbox Füge eine kommagetrennte Liste von E-…" at bounding box center [607, 296] width 1215 height 592
type input "shop@pinex.ch"
click at [674, 359] on span "Senden" at bounding box center [684, 358] width 31 height 20
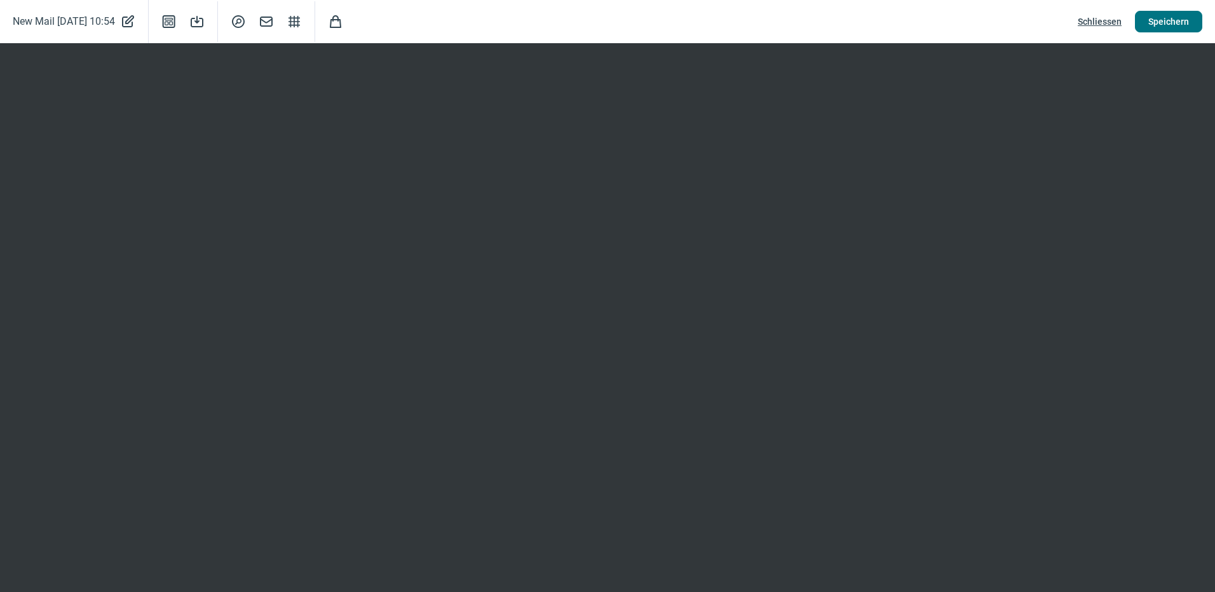
click at [1184, 22] on span "Speichern" at bounding box center [1168, 21] width 41 height 20
click at [83, 22] on span "New Mail [DATE] 10:54" at bounding box center [64, 22] width 102 height 18
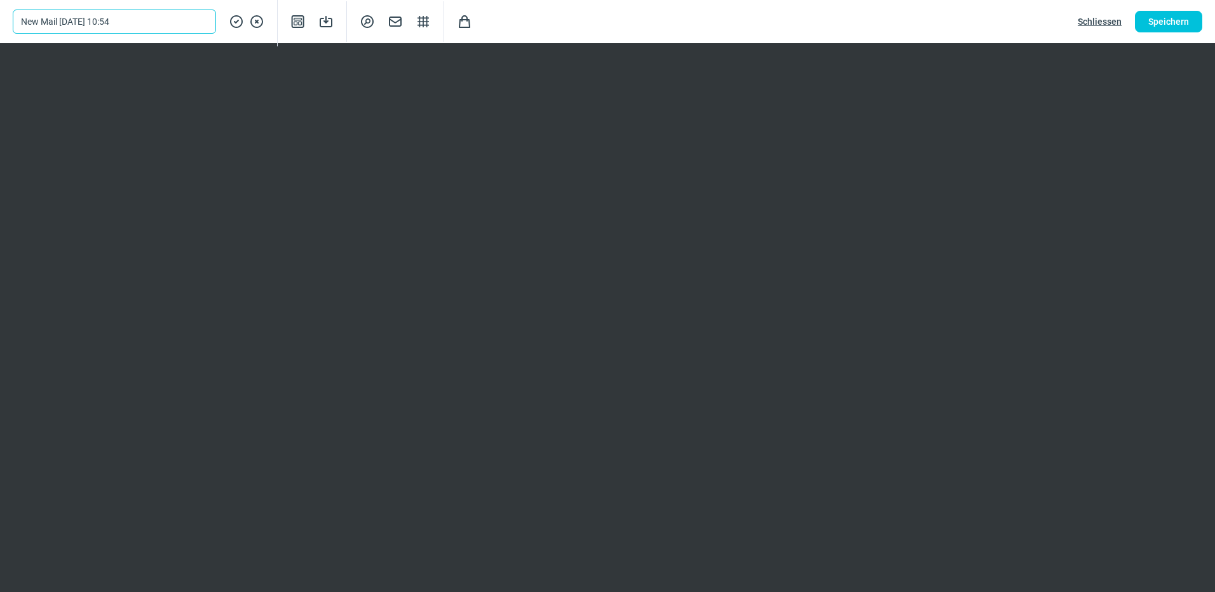
drag, startPoint x: 148, startPoint y: 22, endPoint x: 11, endPoint y: 28, distance: 136.8
click at [0, 28] on html "Dashboard Automations Mails Kontakte Plus icon Neu Mail anzeigen New Mail 2025-…" at bounding box center [607, 179] width 1215 height 825
type input "August Mailing 2025"
click at [1192, 24] on button "Speichern" at bounding box center [1168, 22] width 67 height 22
click at [322, 23] on span "Save icon" at bounding box center [325, 21] width 15 height 15
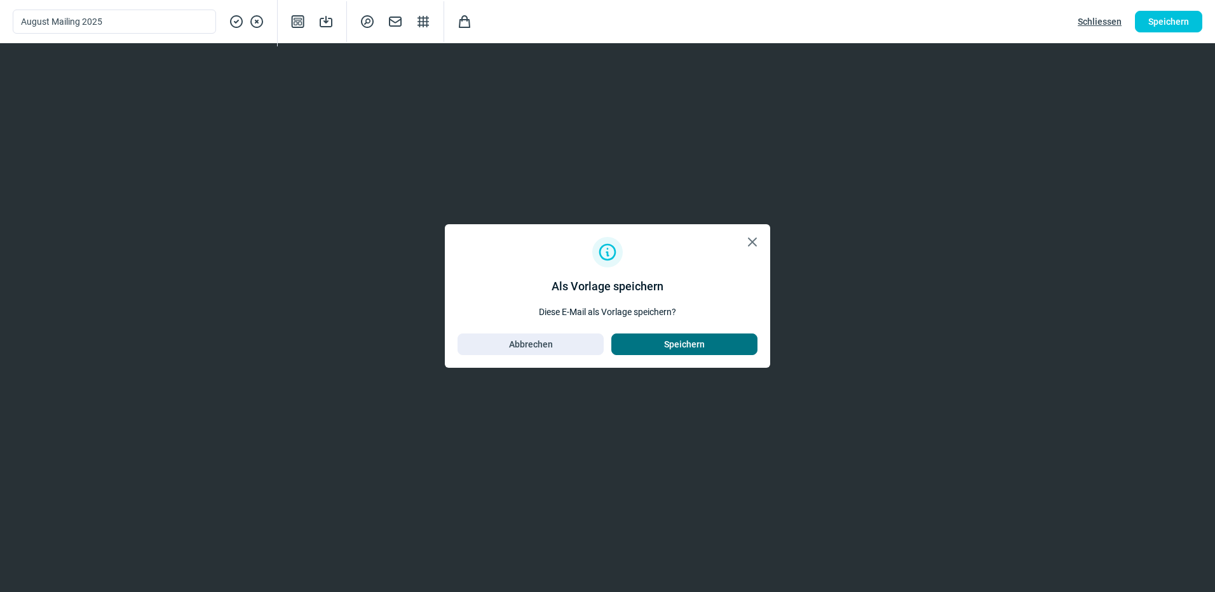
click at [690, 344] on span "Speichern" at bounding box center [684, 344] width 41 height 20
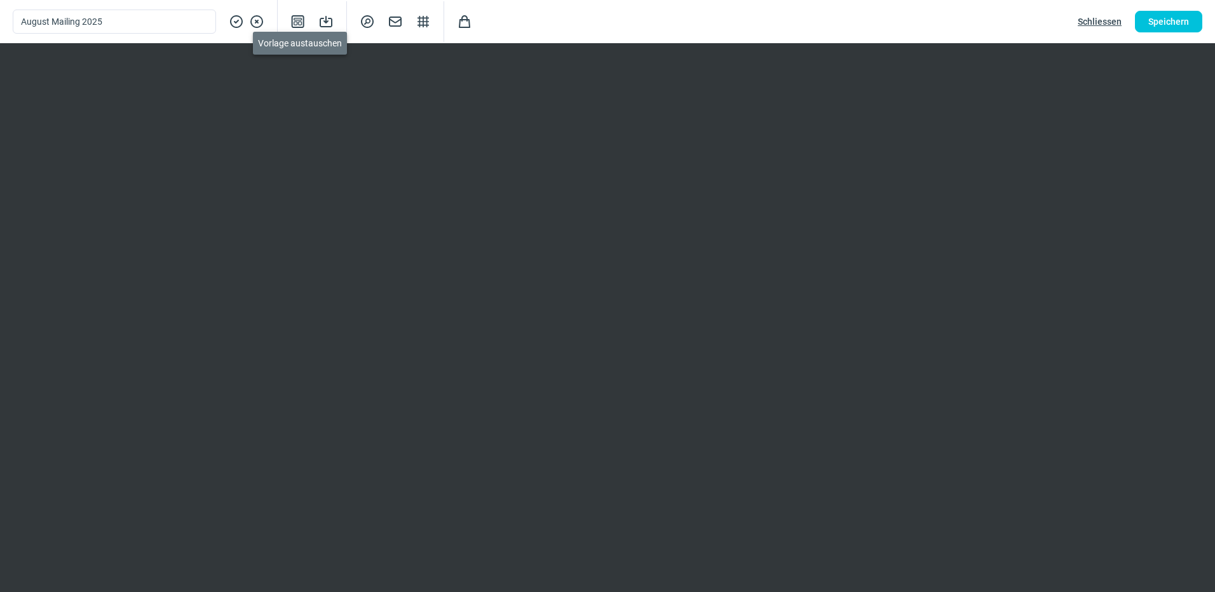
click at [297, 25] on span "Template icon" at bounding box center [297, 21] width 15 height 15
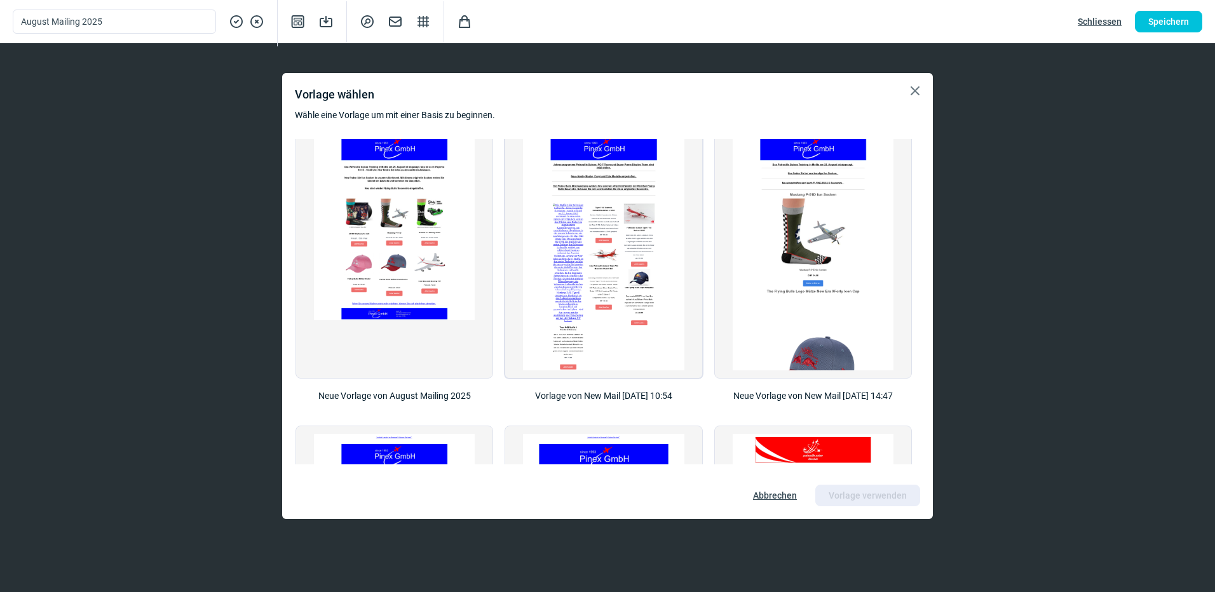
scroll to position [0, 0]
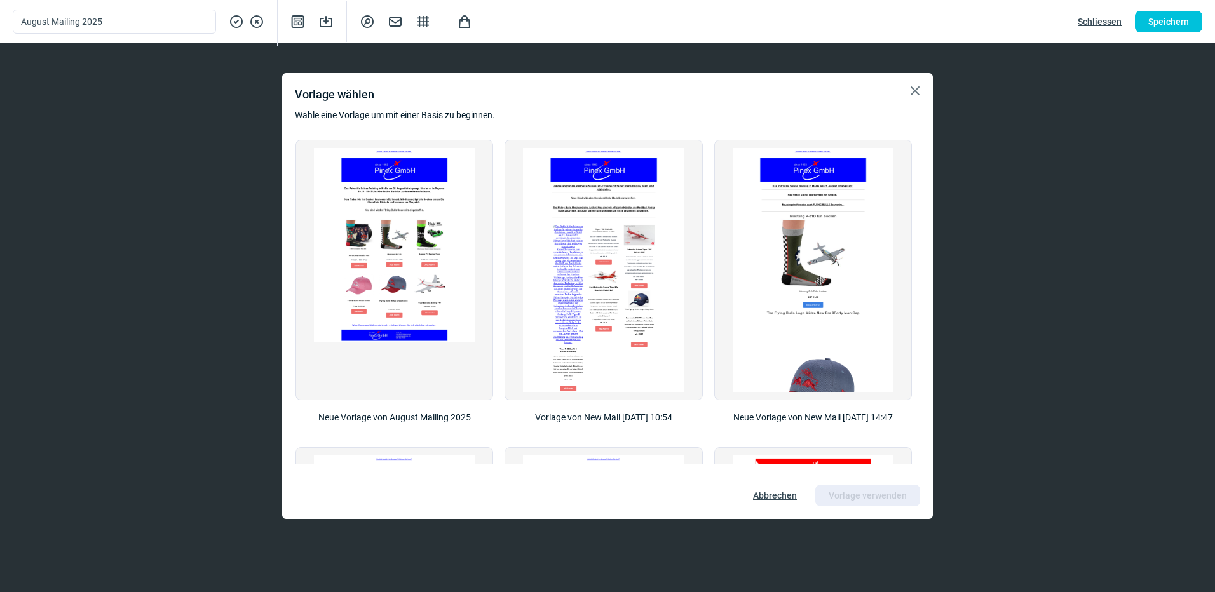
drag, startPoint x: 608, startPoint y: 196, endPoint x: 637, endPoint y: 417, distance: 222.5
click at [637, 417] on p "Vorlage von New Mail 2025-05-28 10:54" at bounding box center [603, 419] width 199 height 36
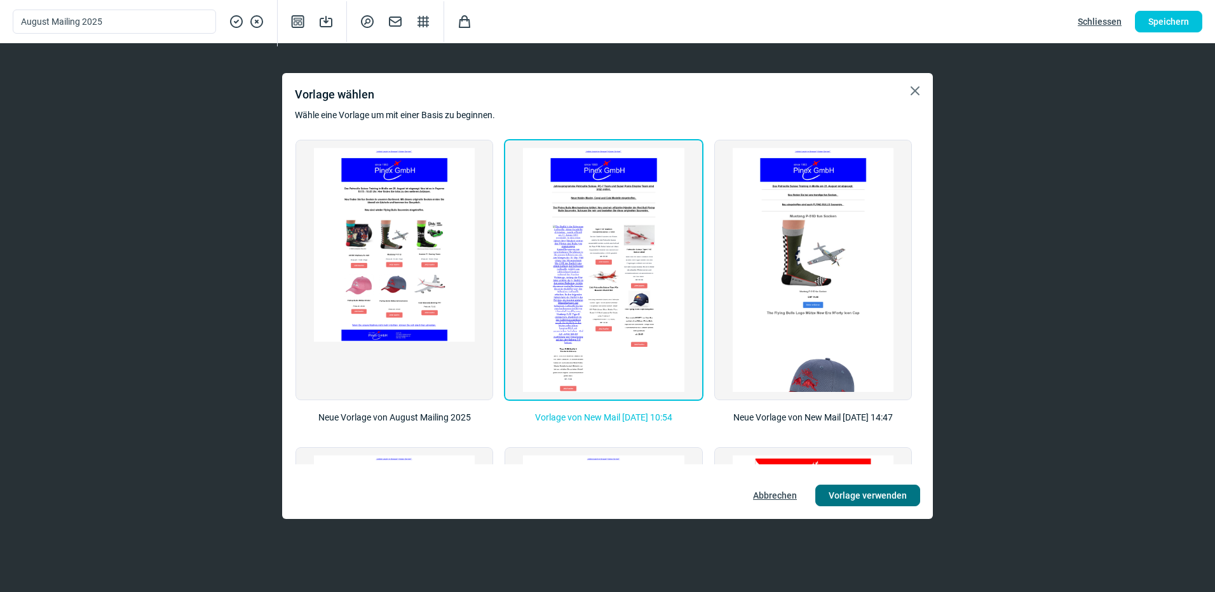
click at [865, 499] on span "Vorlage verwenden" at bounding box center [868, 496] width 78 height 20
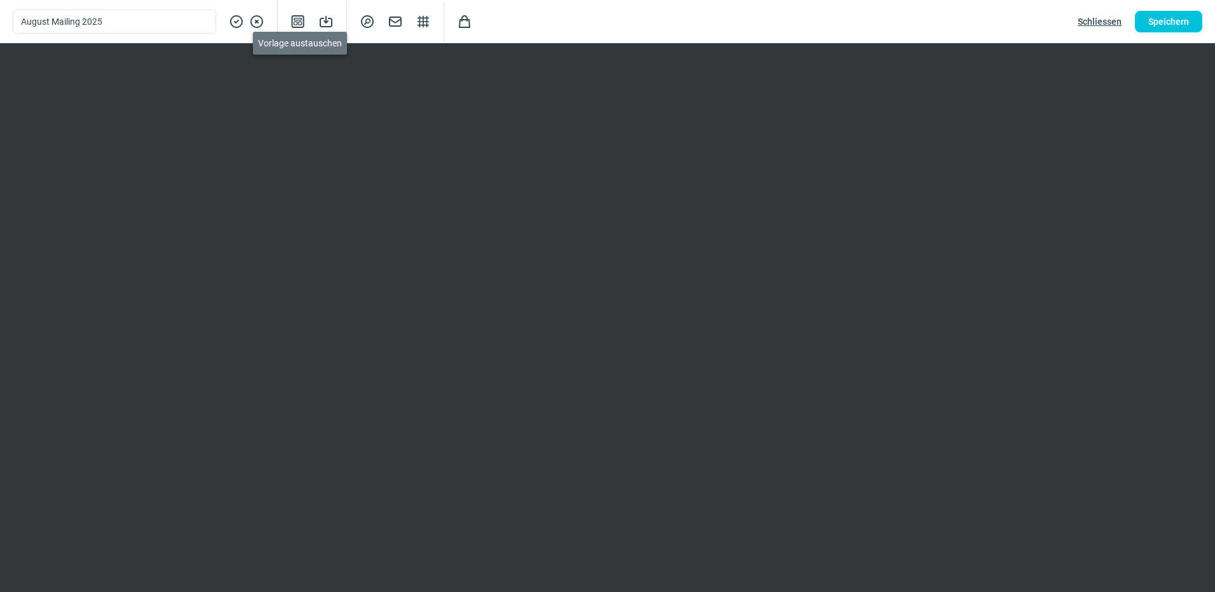
click at [301, 22] on span "Template icon" at bounding box center [297, 21] width 15 height 15
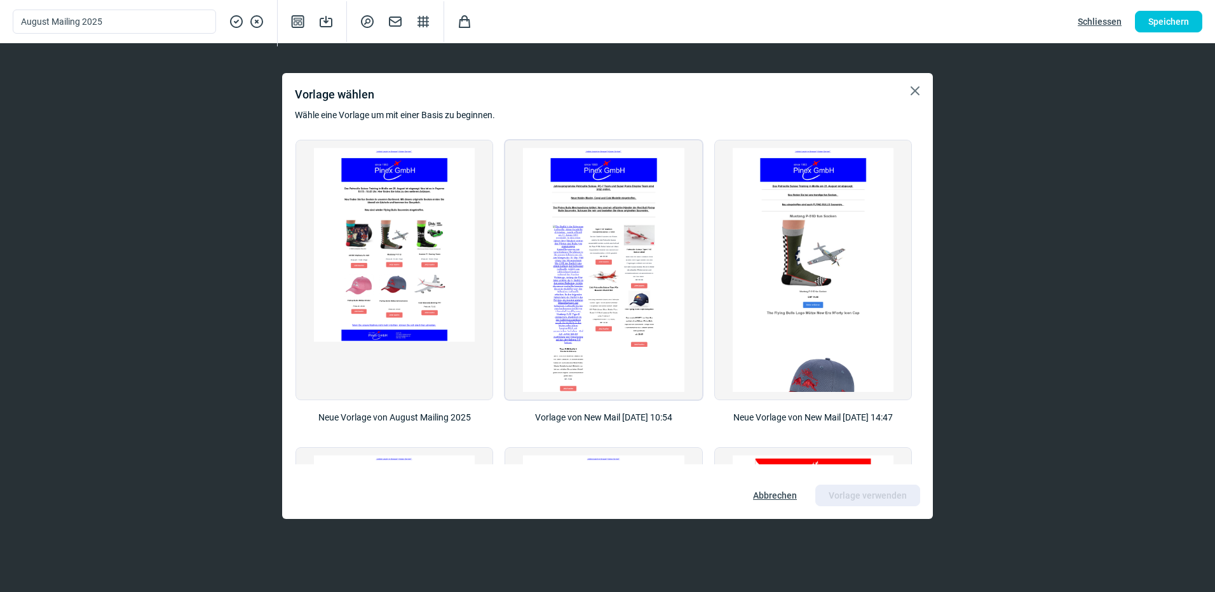
click at [639, 350] on img at bounding box center [603, 327] width 161 height 358
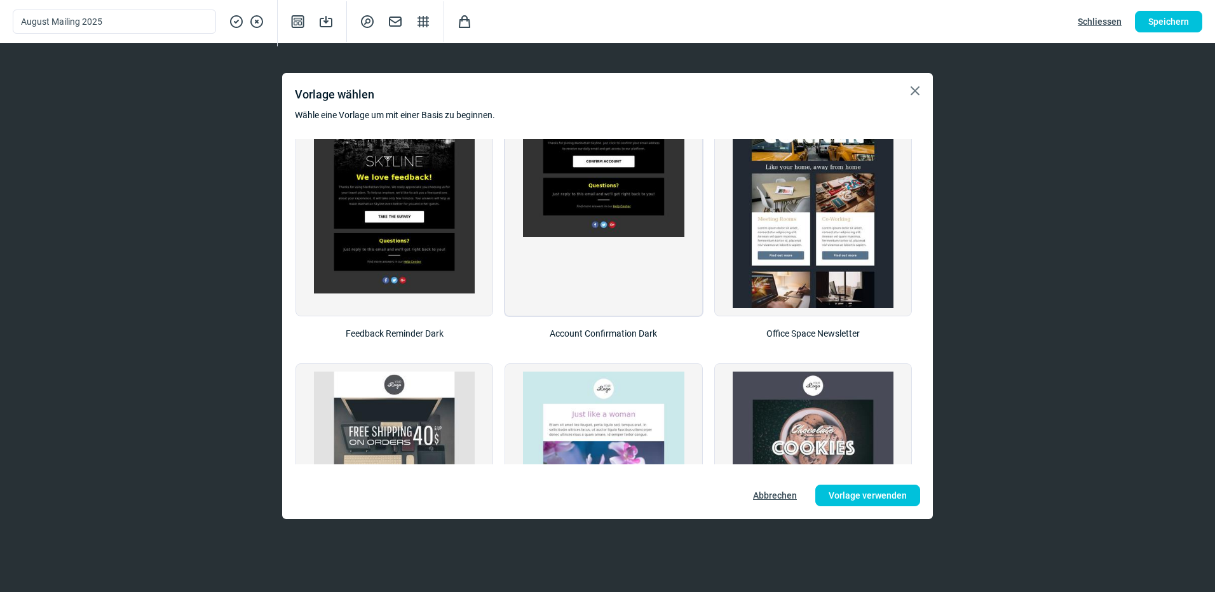
scroll to position [381, 0]
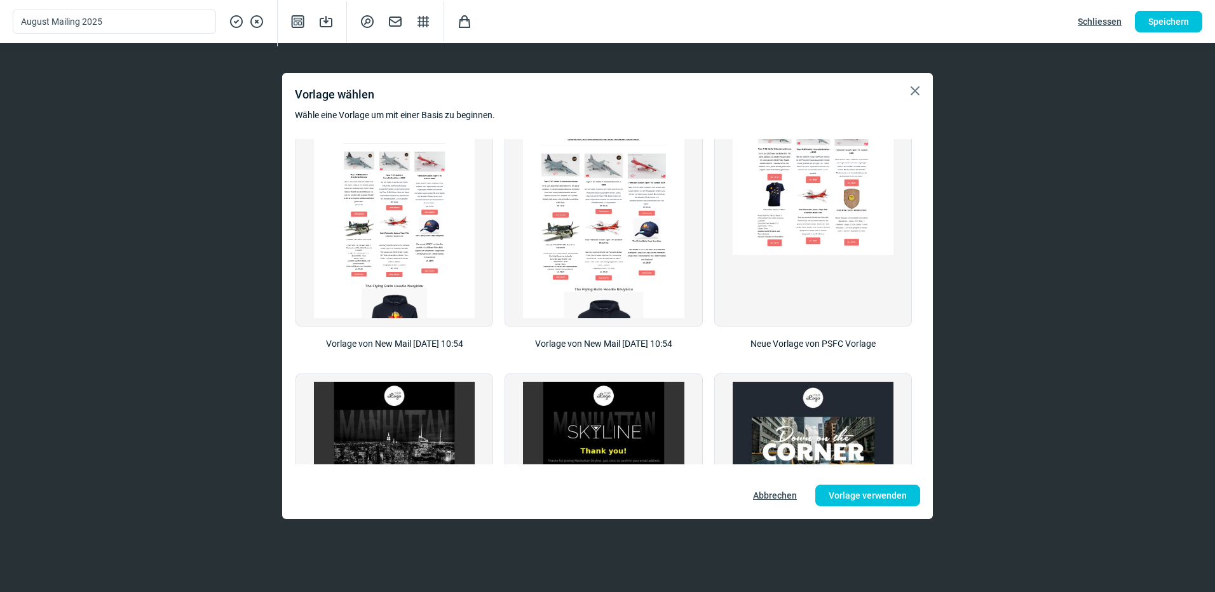
click at [777, 492] on span "Abbrechen" at bounding box center [775, 496] width 44 height 20
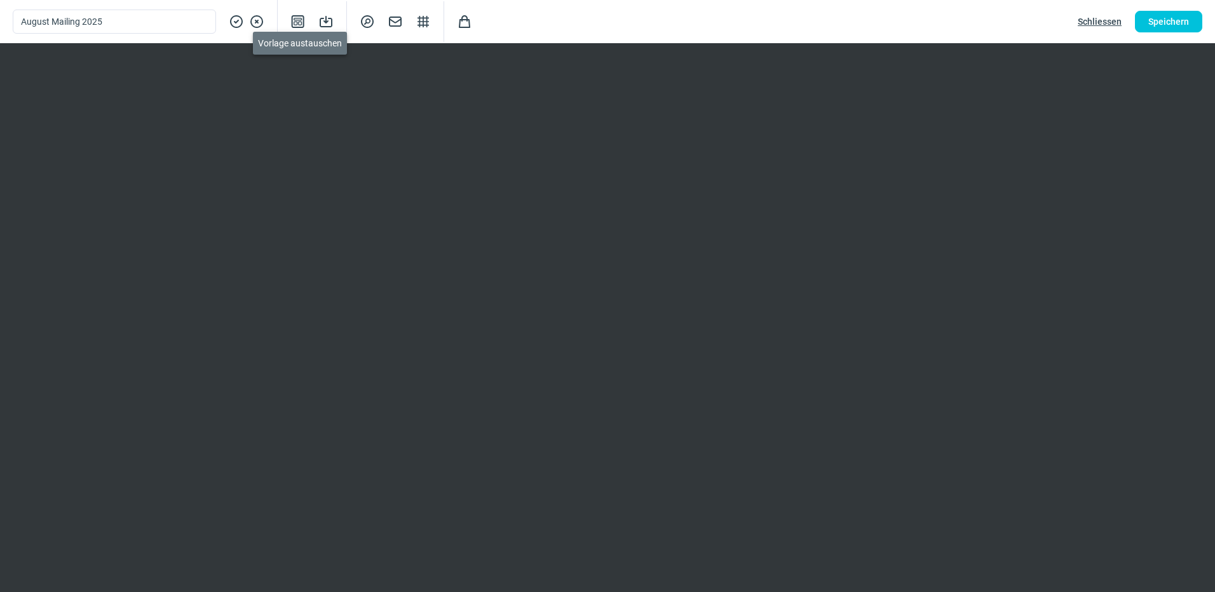
click at [295, 23] on span "Template icon" at bounding box center [297, 21] width 15 height 15
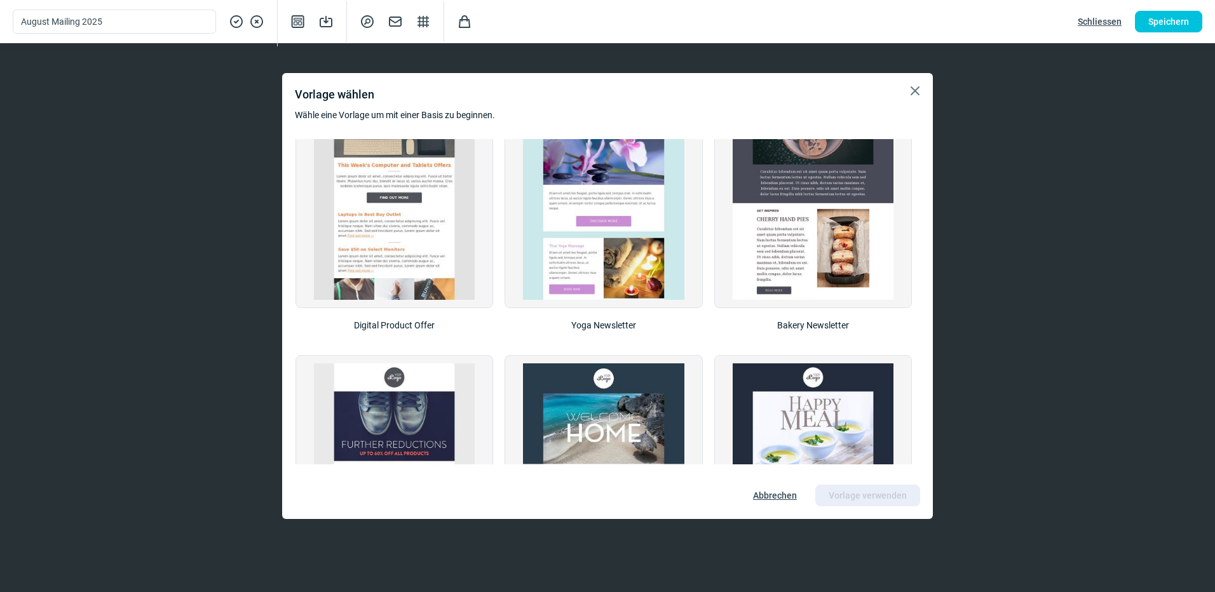
scroll to position [908, 0]
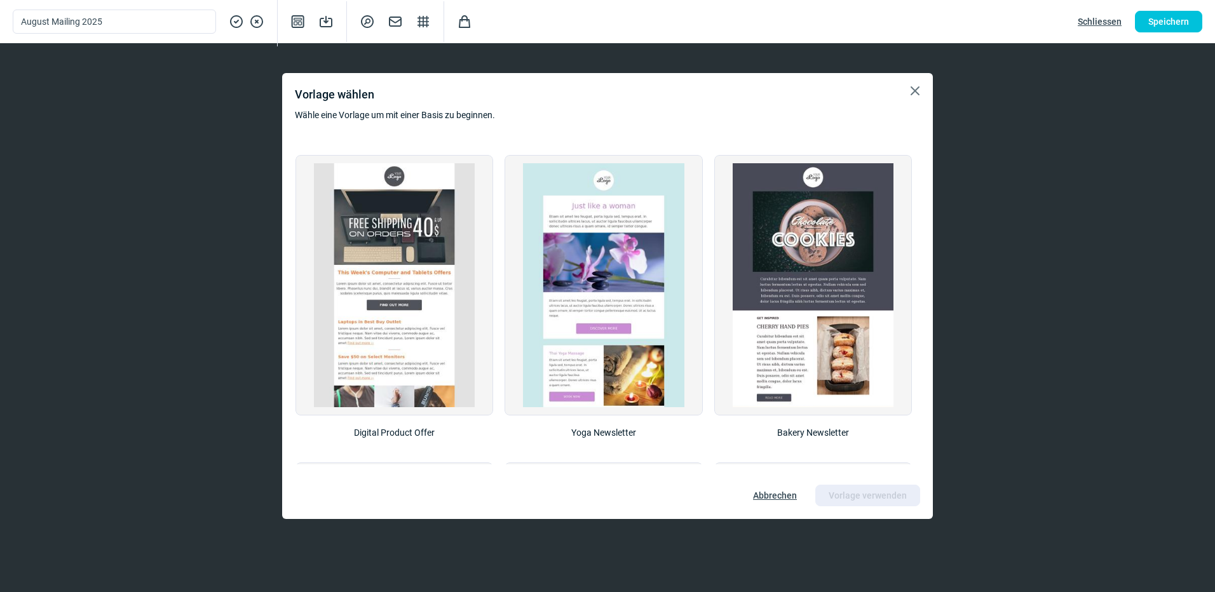
click at [255, 24] on span "XCircle icon" at bounding box center [256, 22] width 15 height 24
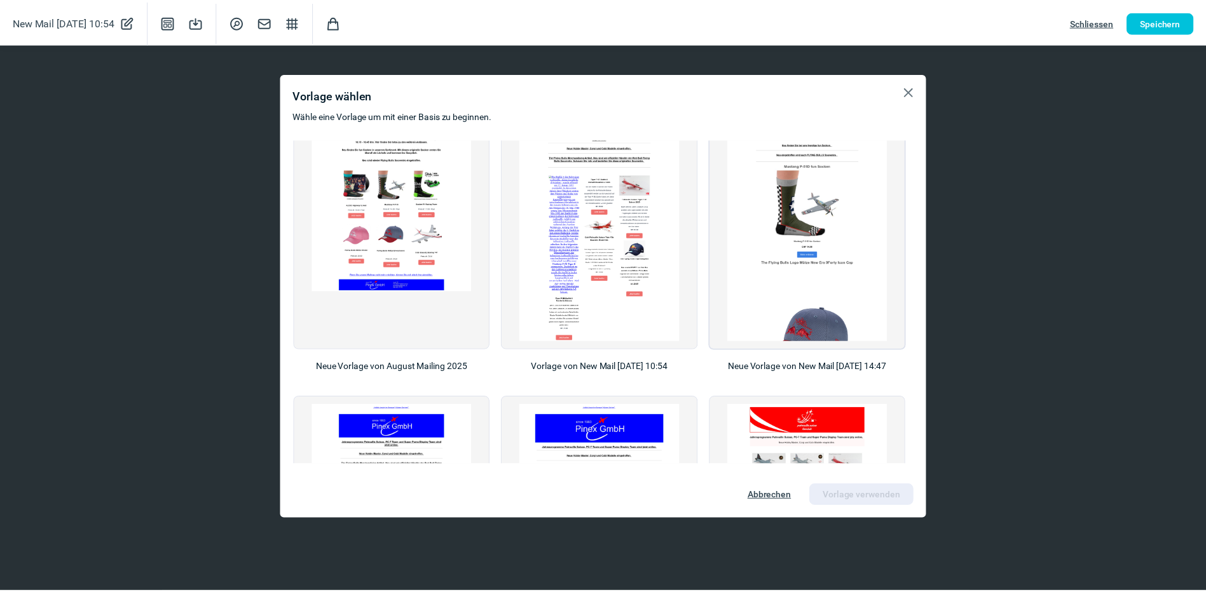
scroll to position [0, 0]
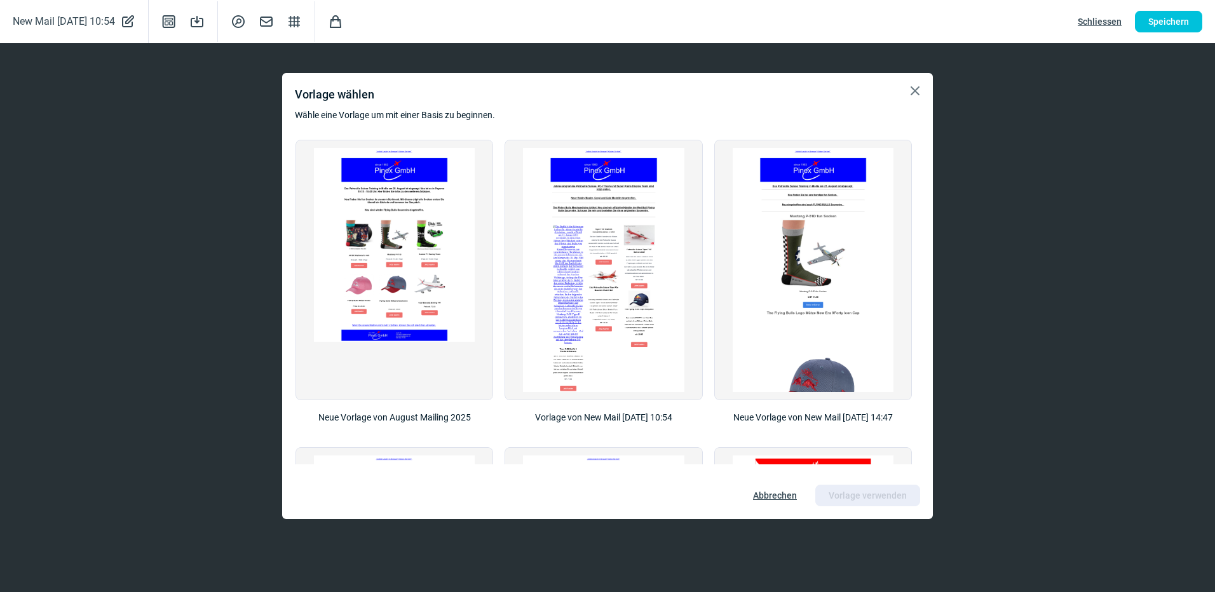
click at [915, 92] on span "X icon" at bounding box center [915, 90] width 15 height 15
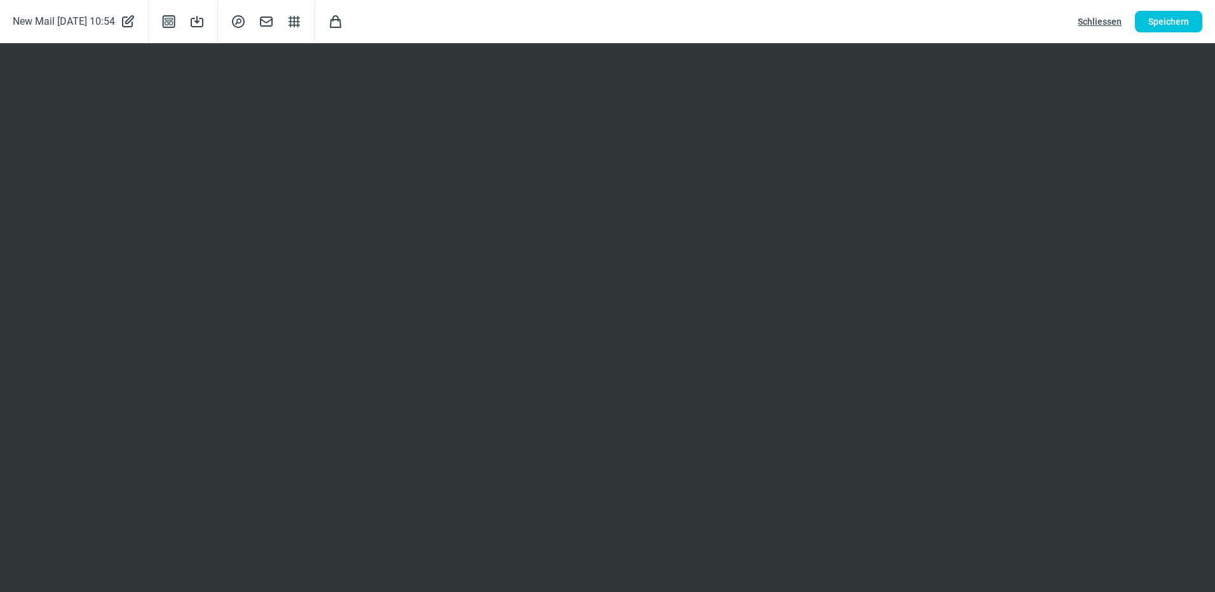
click at [135, 23] on span "PencilAlt icon" at bounding box center [127, 22] width 15 height 18
click at [1094, 24] on span "Schliessen" at bounding box center [1100, 21] width 44 height 20
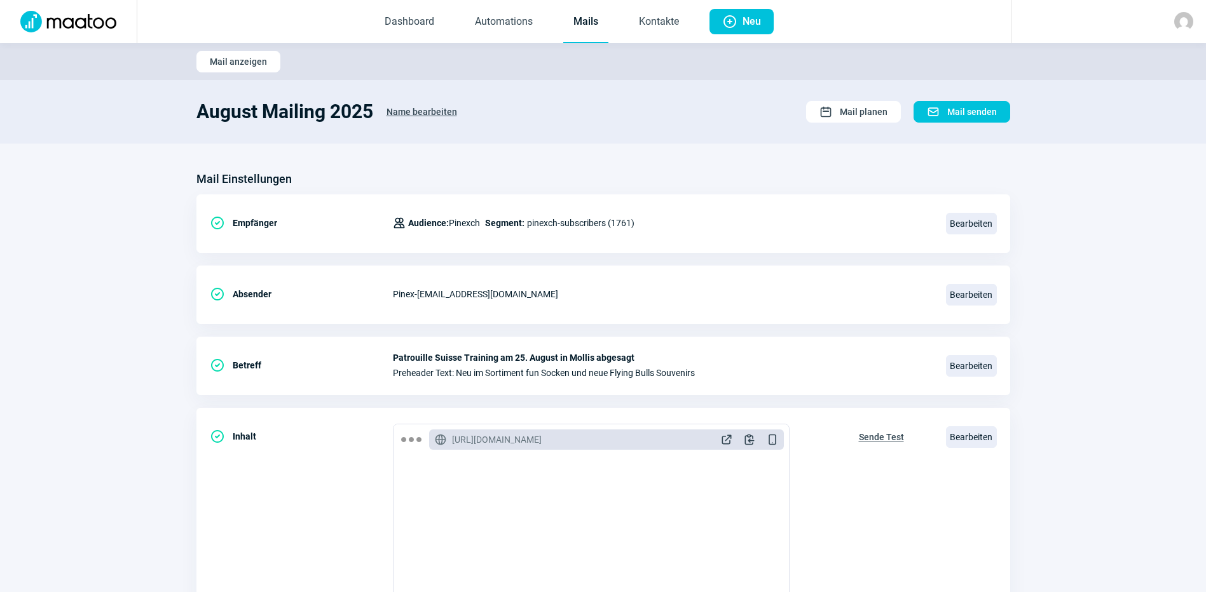
click at [590, 23] on link "Mails" at bounding box center [585, 22] width 45 height 42
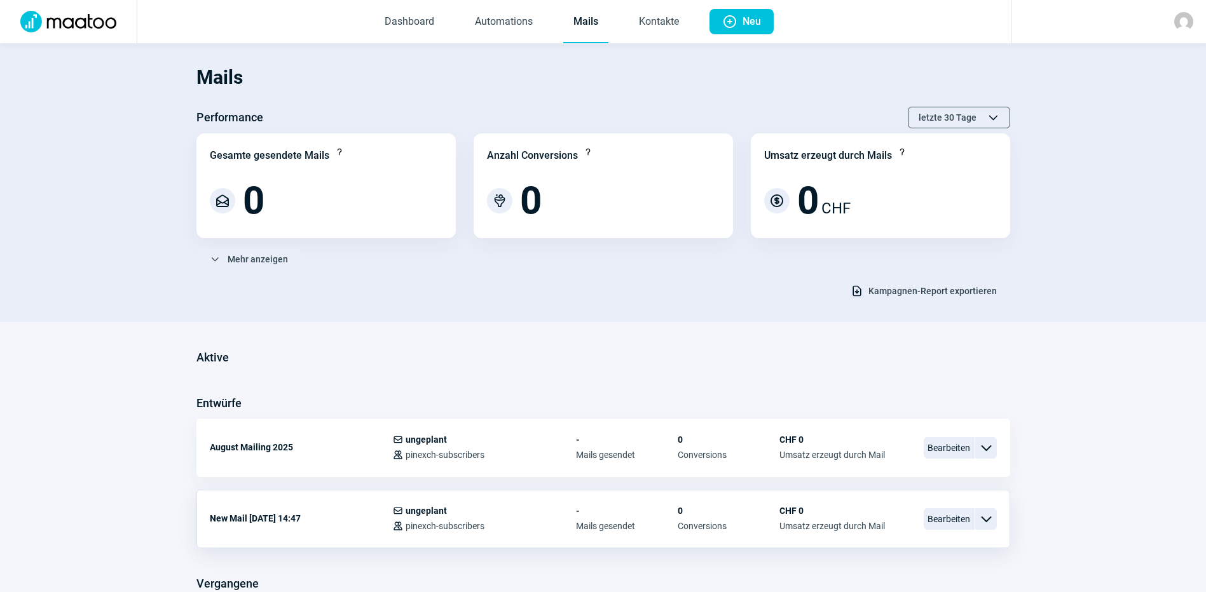
click at [982, 517] on span "ChevronDown icon" at bounding box center [985, 519] width 15 height 15
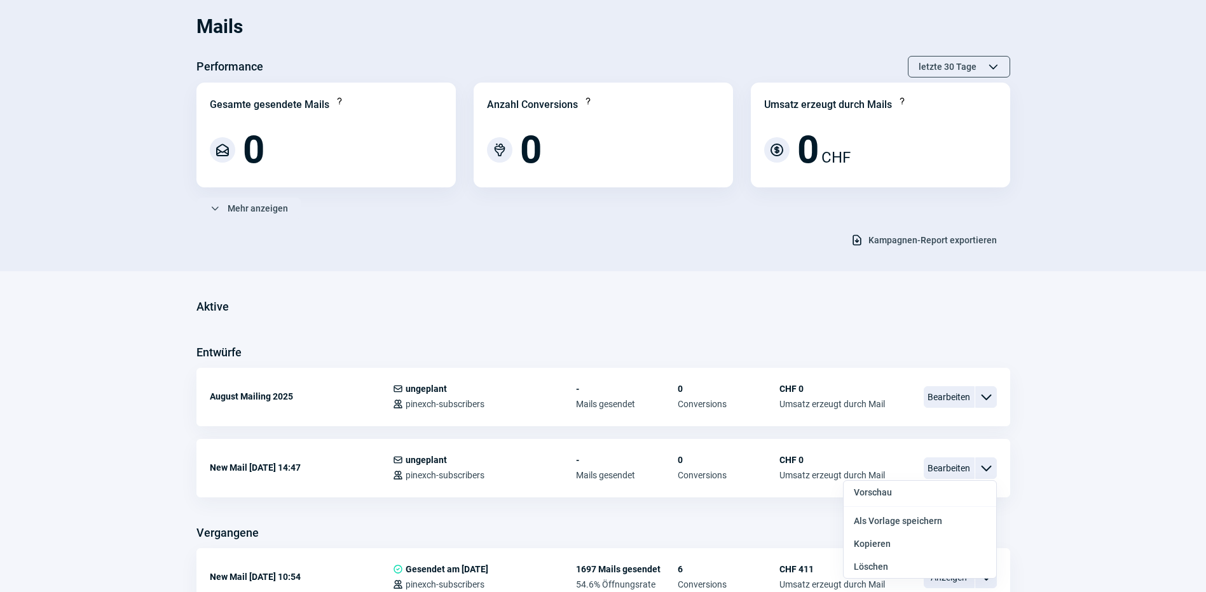
scroll to position [139, 0]
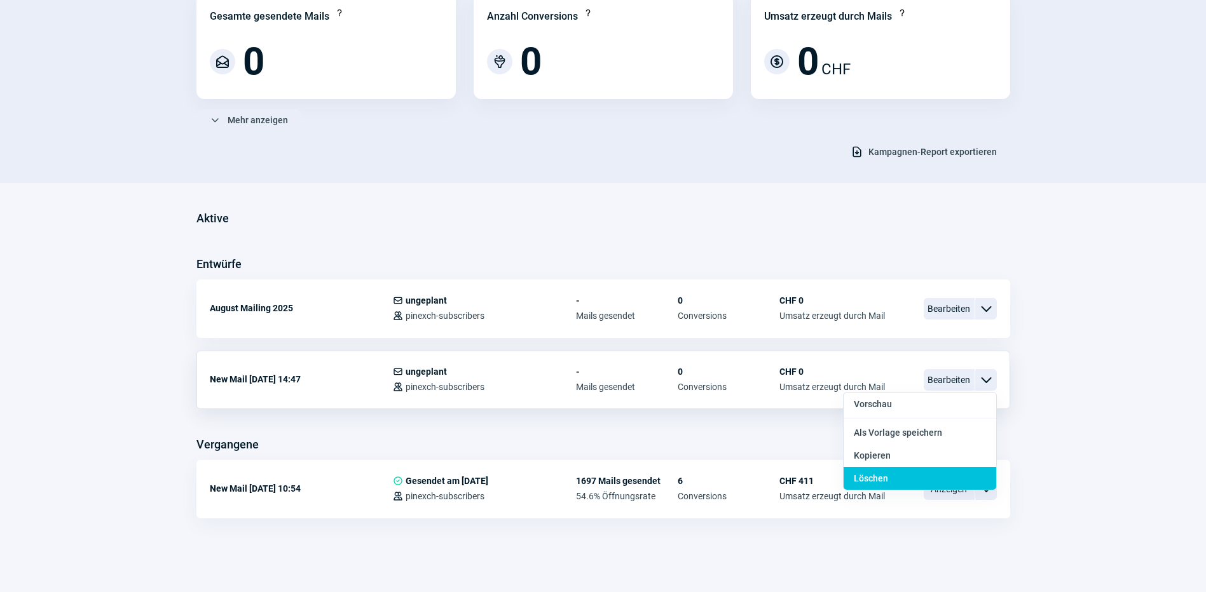
click at [895, 472] on div "Löschen" at bounding box center [919, 478] width 153 height 23
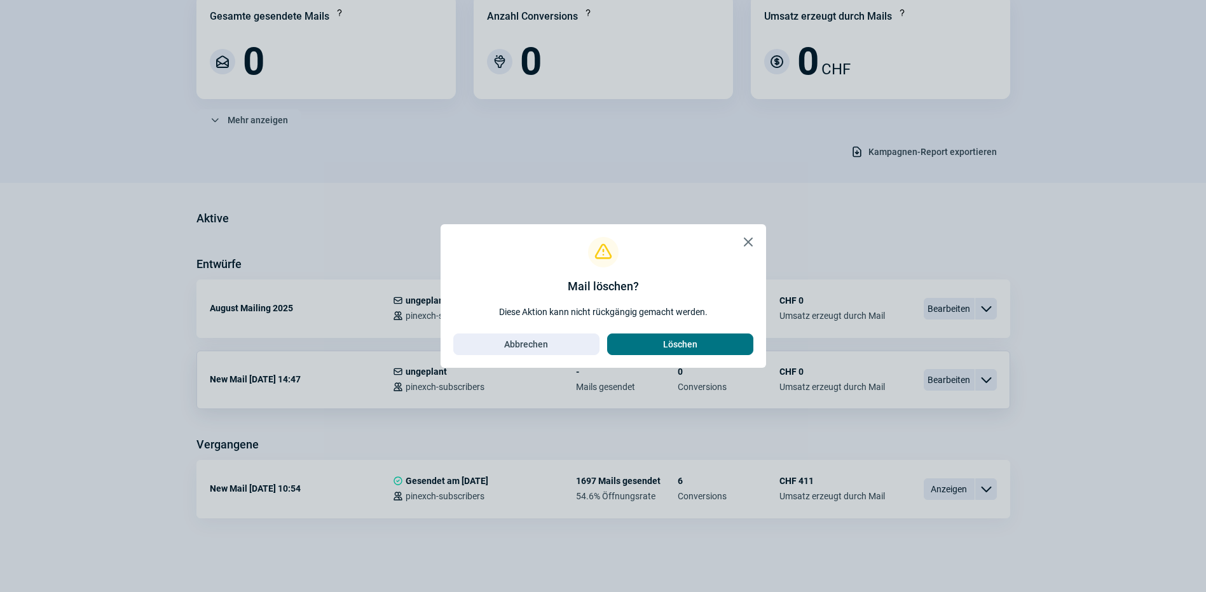
click at [679, 341] on span "Löschen" at bounding box center [680, 344] width 34 height 20
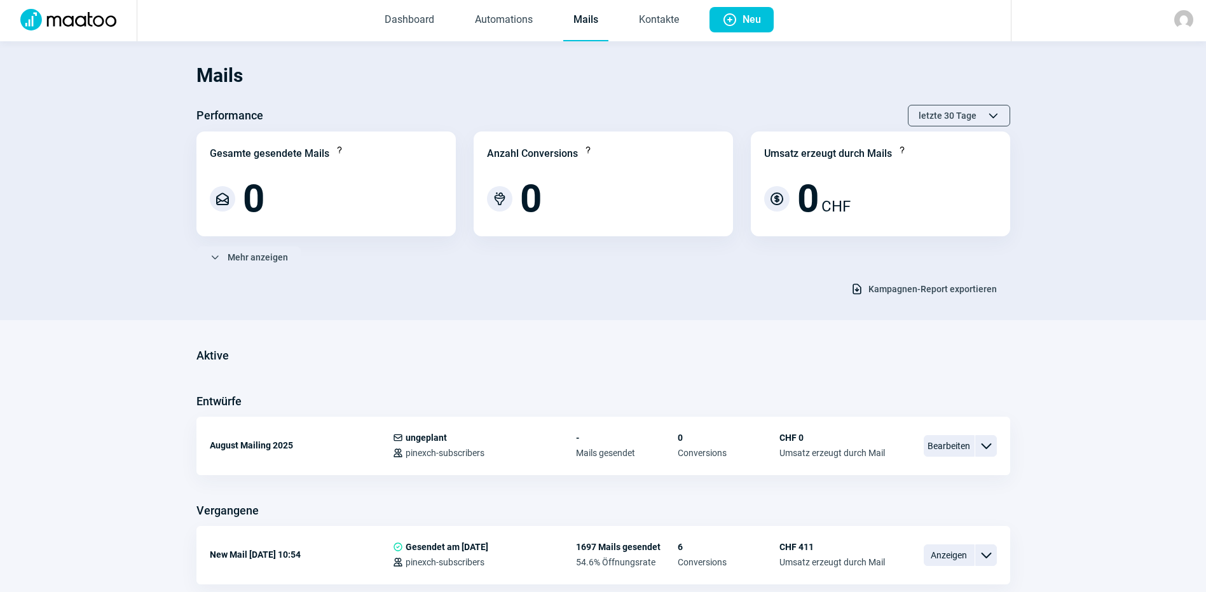
scroll to position [0, 0]
click at [414, 22] on link "Dashboard" at bounding box center [409, 22] width 70 height 42
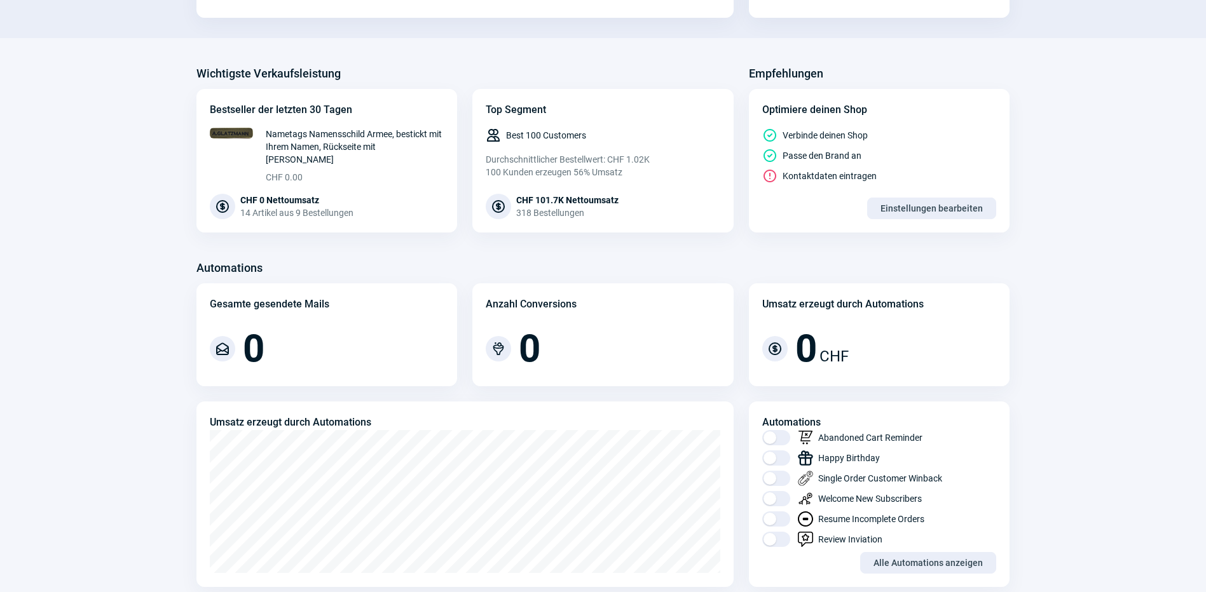
scroll to position [254, 0]
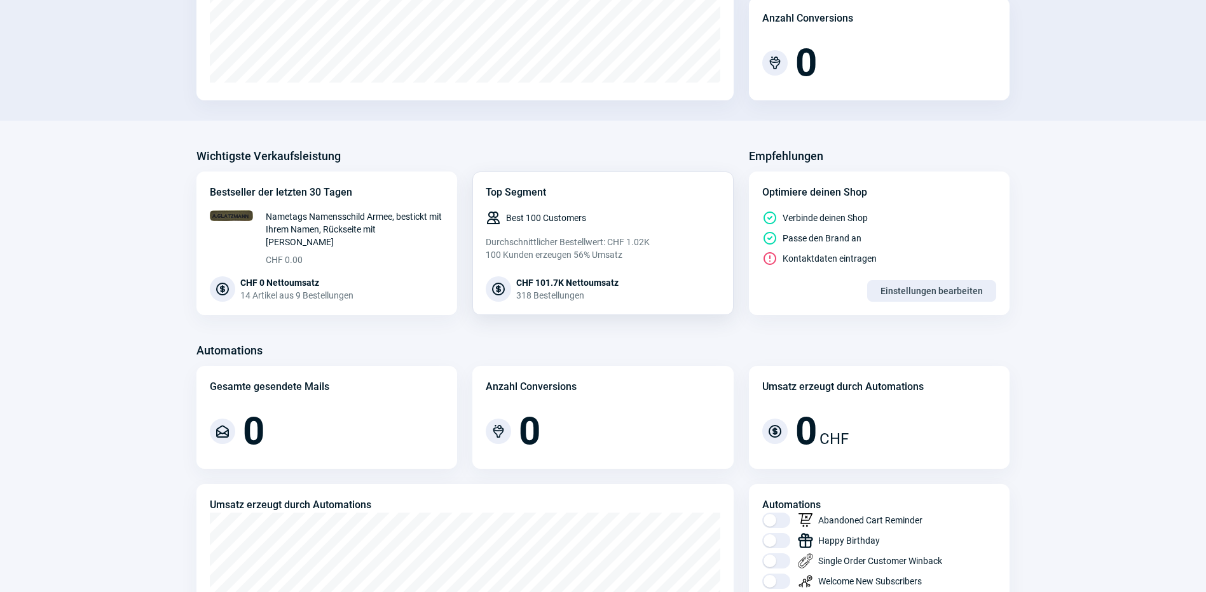
click at [510, 216] on span "Best 100 Customers" at bounding box center [546, 218] width 80 height 13
click at [519, 253] on div "Durchschnittlicher Bestellwert: CHF 1.02K 100 Kunden erzeugen 56% Umsatz" at bounding box center [603, 248] width 235 height 25
click at [556, 289] on div "318 Bestellungen" at bounding box center [567, 295] width 102 height 13
click at [306, 284] on div "CHF 0 Nettoumsatz" at bounding box center [296, 282] width 113 height 13
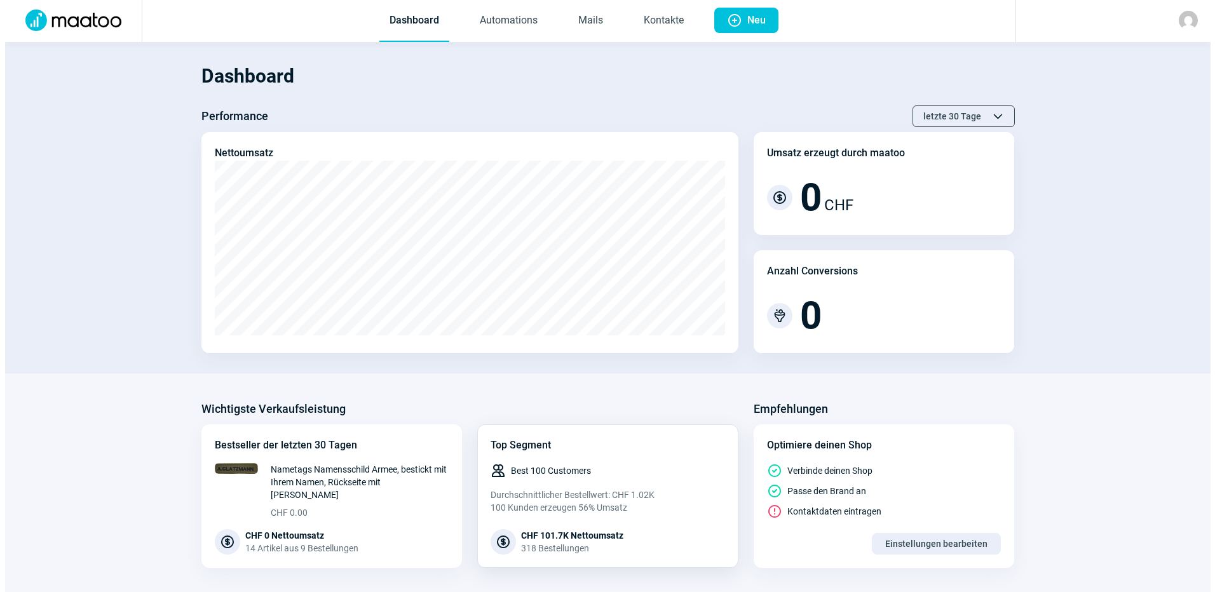
scroll to position [0, 0]
click at [578, 20] on link "Mails" at bounding box center [585, 22] width 45 height 42
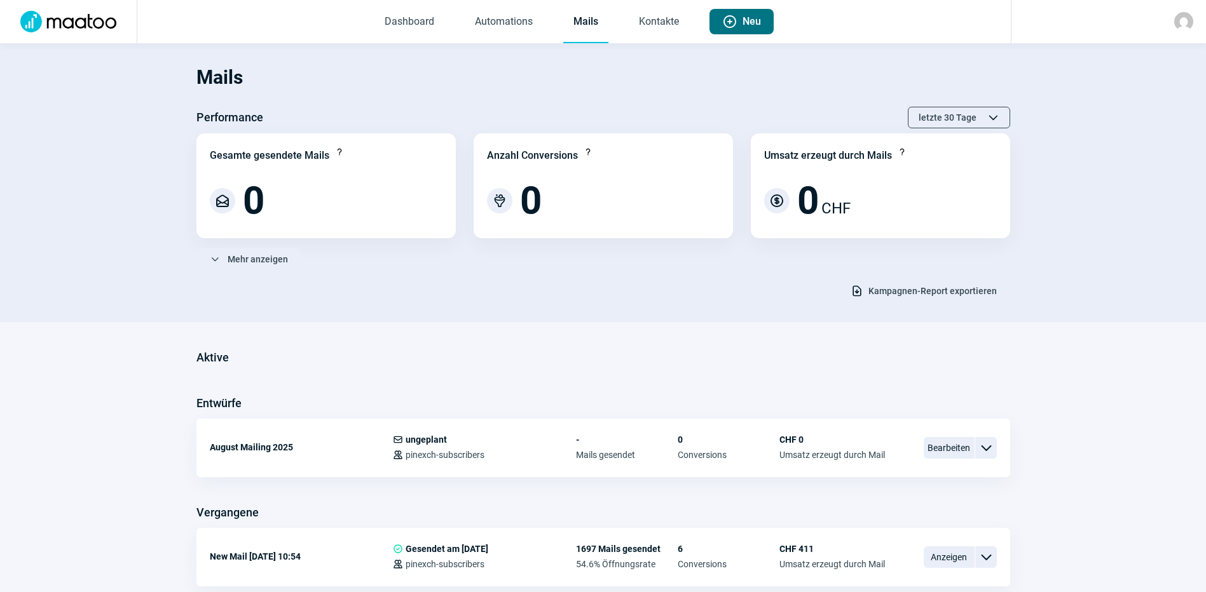
click at [726, 22] on span "Plus icon" at bounding box center [729, 21] width 15 height 15
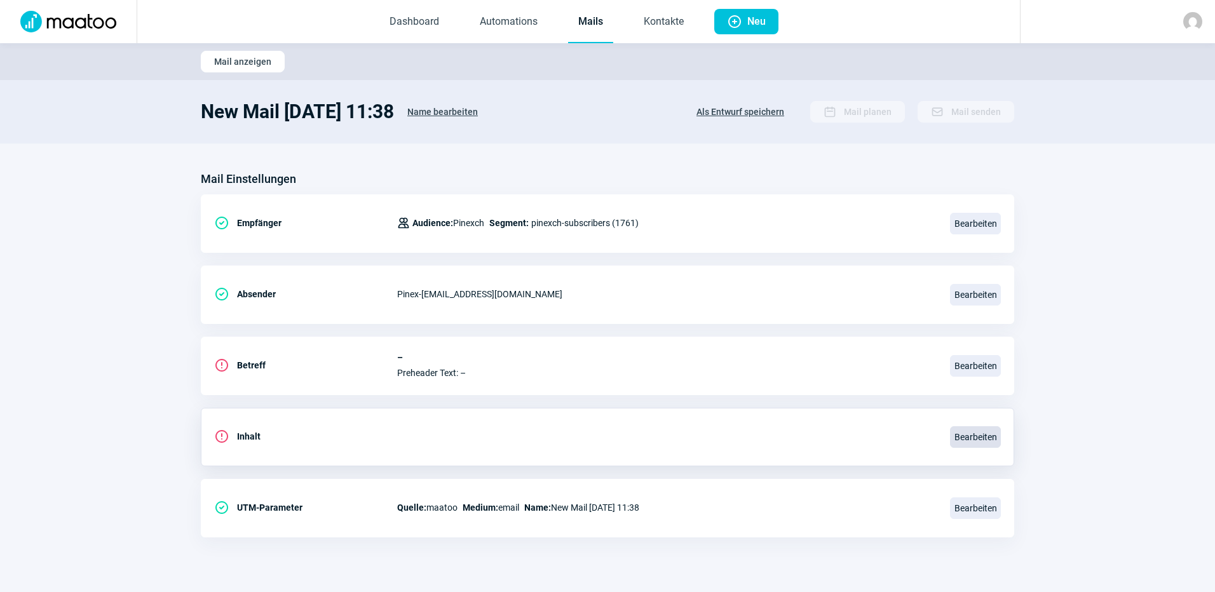
click at [981, 437] on span "Bearbeiten" at bounding box center [975, 437] width 51 height 22
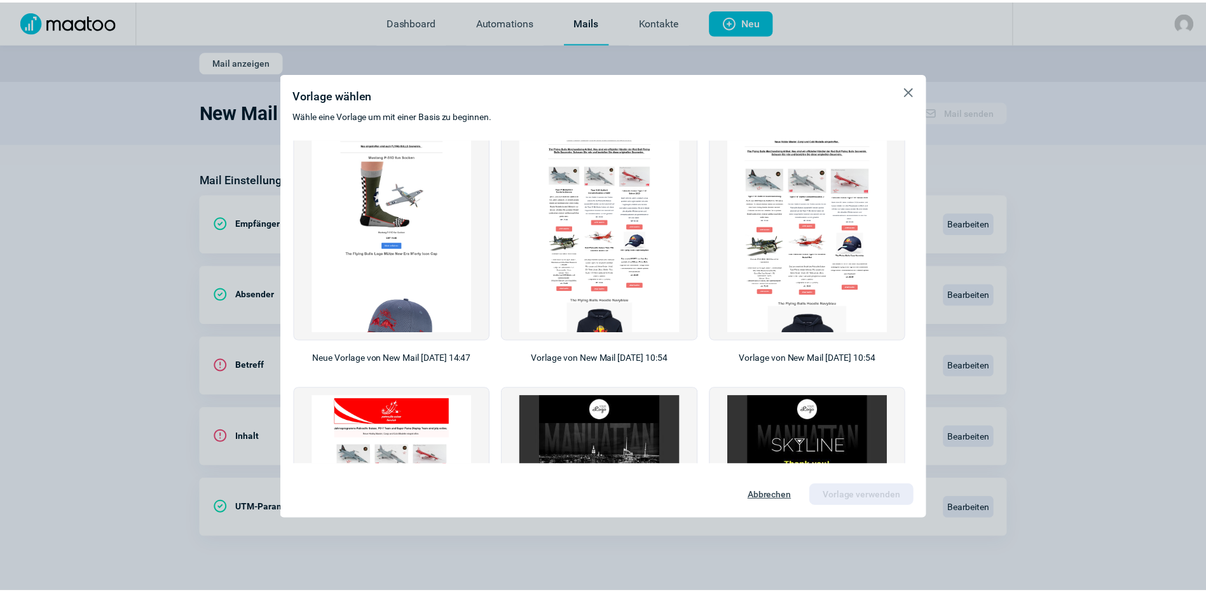
scroll to position [508, 0]
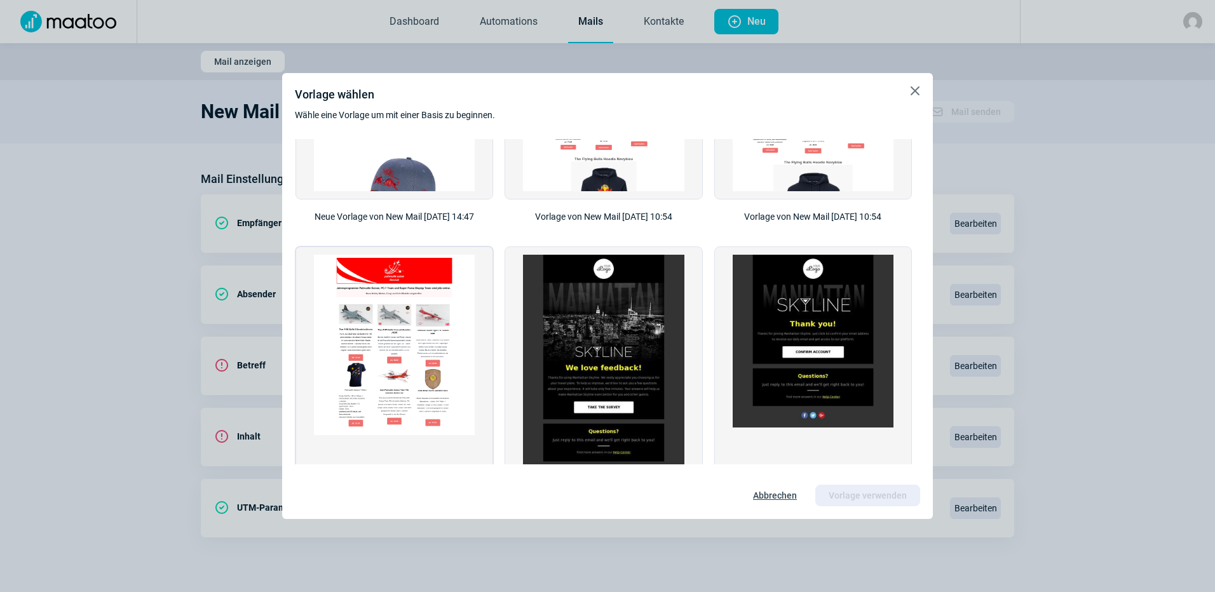
click at [383, 334] on img at bounding box center [394, 345] width 161 height 180
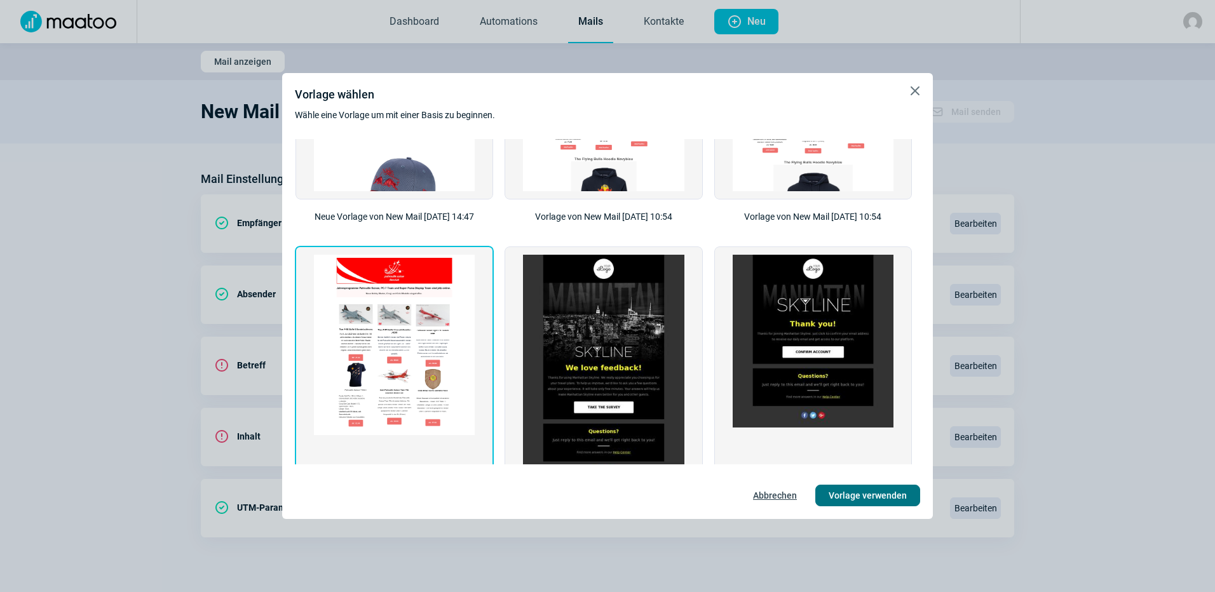
click at [870, 494] on span "Vorlage verwenden" at bounding box center [868, 496] width 78 height 20
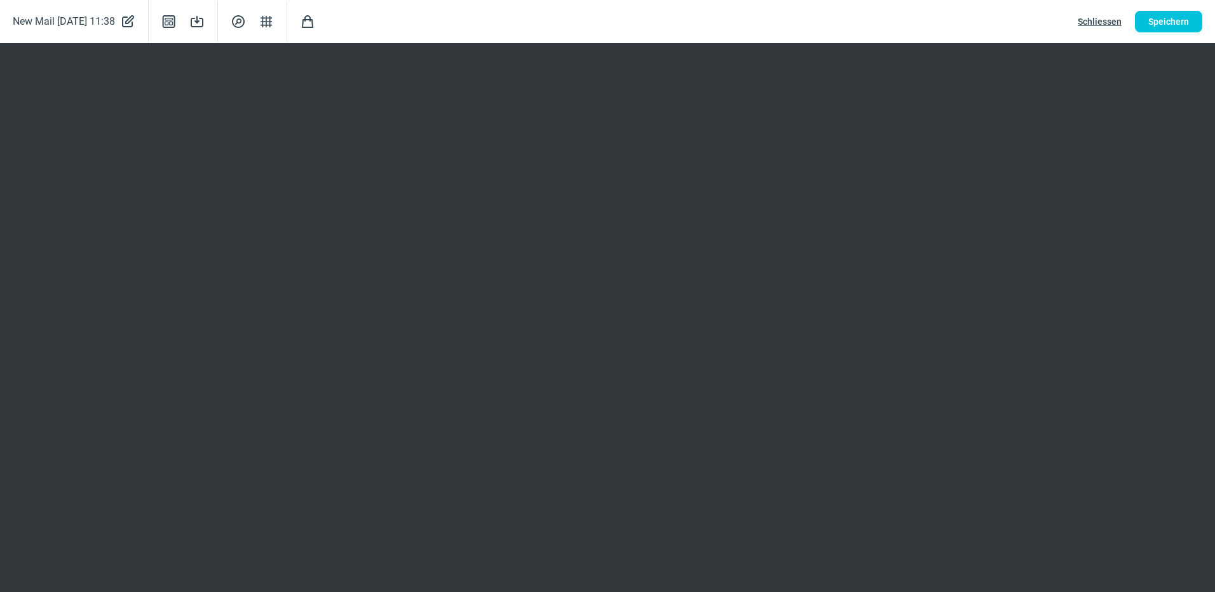
click at [135, 20] on span "PencilAlt icon" at bounding box center [127, 22] width 15 height 18
drag, startPoint x: 151, startPoint y: 22, endPoint x: -18, endPoint y: 38, distance: 169.8
click at [0, 38] on html "Dashboard Automations Mails Kontakte Plus icon Neu Mail anzeigen New Mail 2025-…" at bounding box center [607, 288] width 1215 height 576
type input "PSFC Mailing August 2025"
click at [1180, 22] on span "Speichern" at bounding box center [1168, 21] width 41 height 20
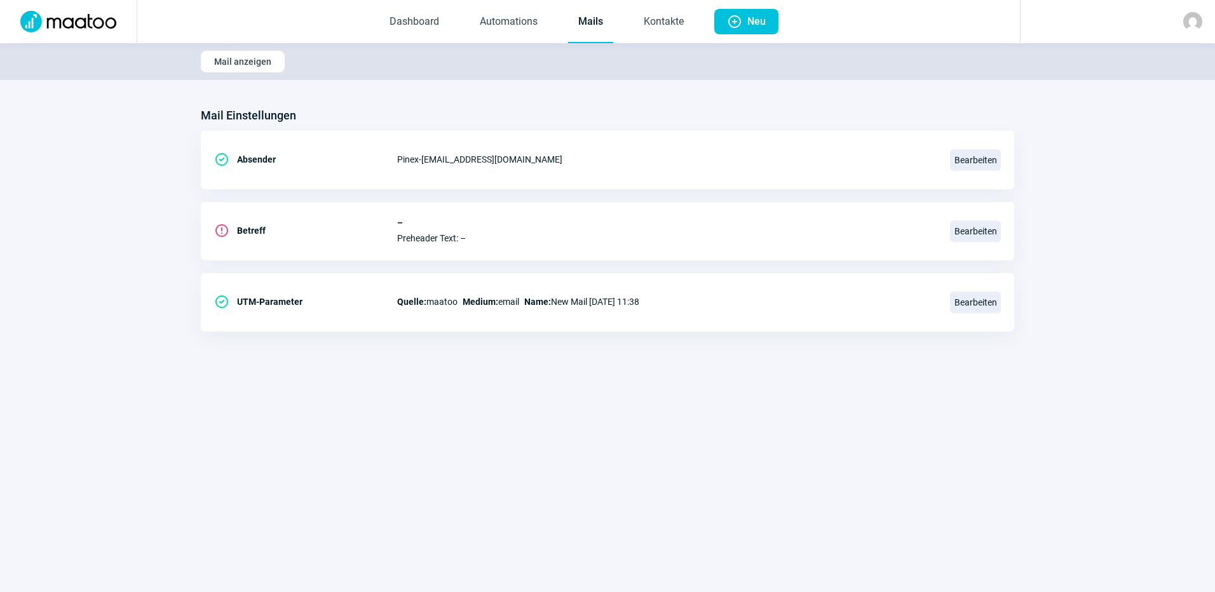
click at [589, 24] on link "Mails" at bounding box center [590, 22] width 45 height 42
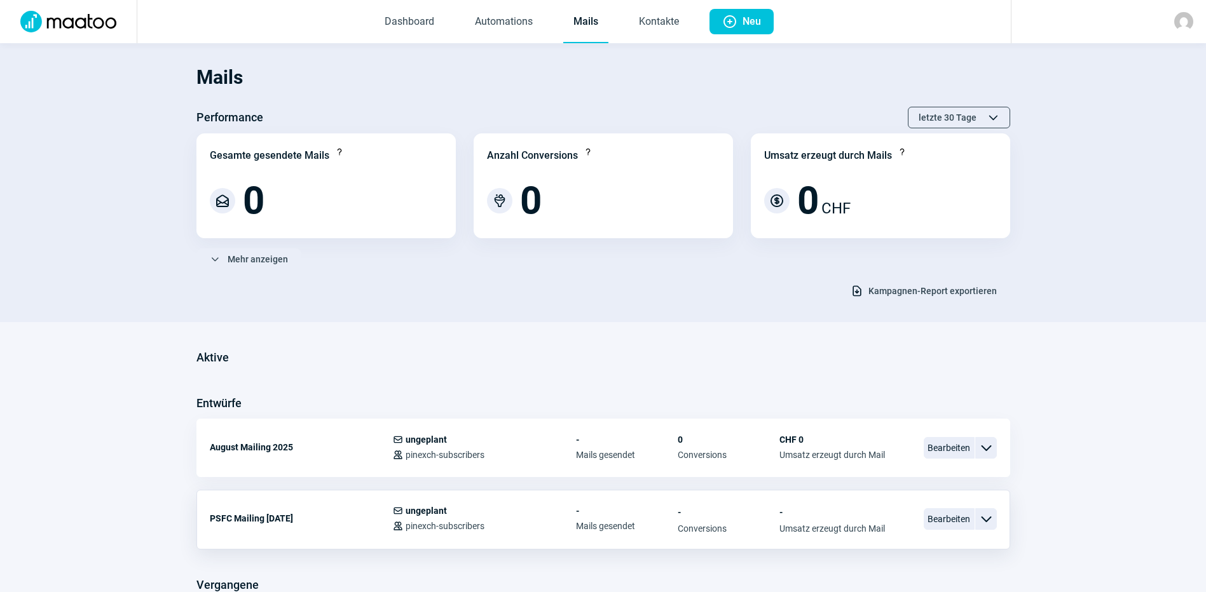
click at [986, 522] on span "ChevronDown icon" at bounding box center [985, 519] width 15 height 15
click at [897, 561] on div "Vorschau" at bounding box center [919, 572] width 153 height 23
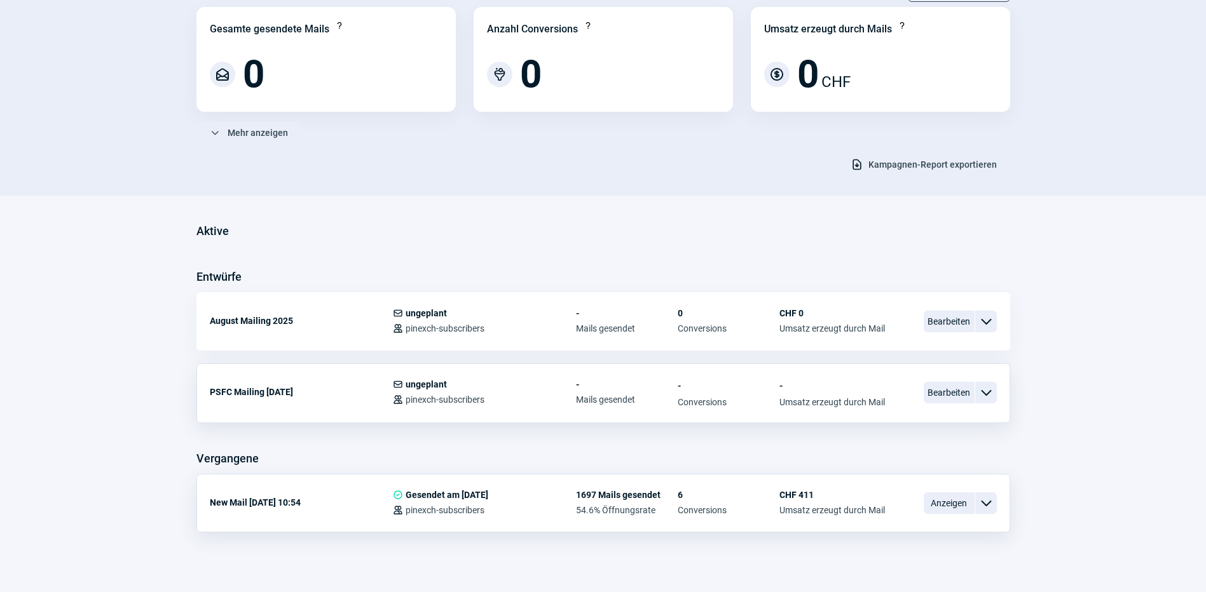
scroll to position [127, 0]
click at [949, 394] on span "Bearbeiten" at bounding box center [948, 392] width 51 height 22
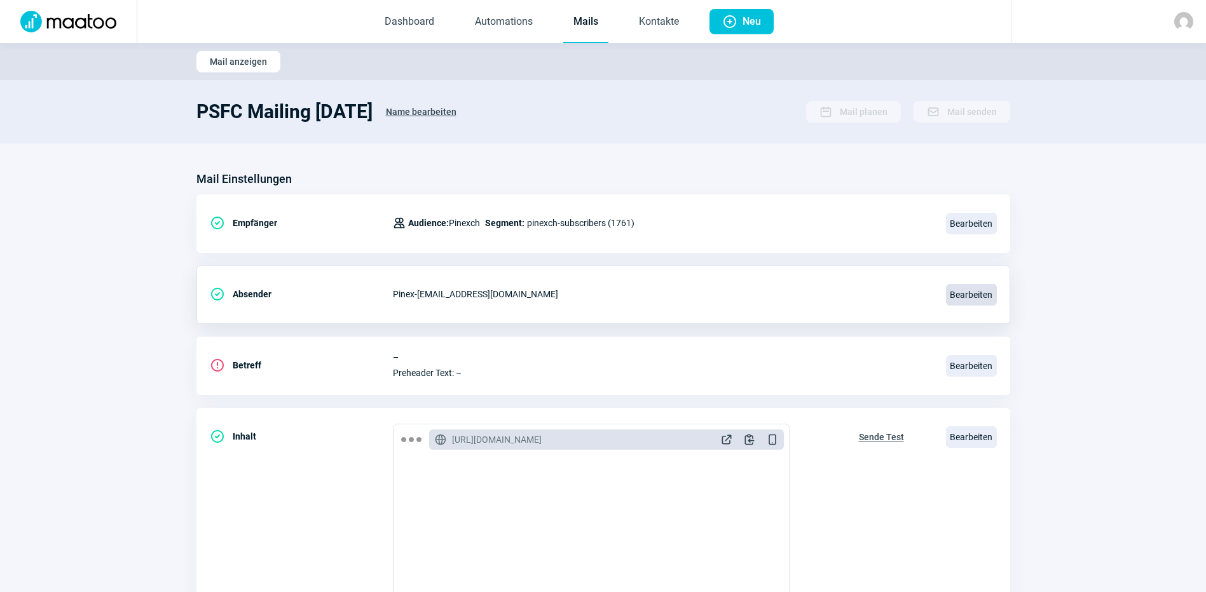
click at [977, 294] on span "Bearbeiten" at bounding box center [971, 295] width 51 height 22
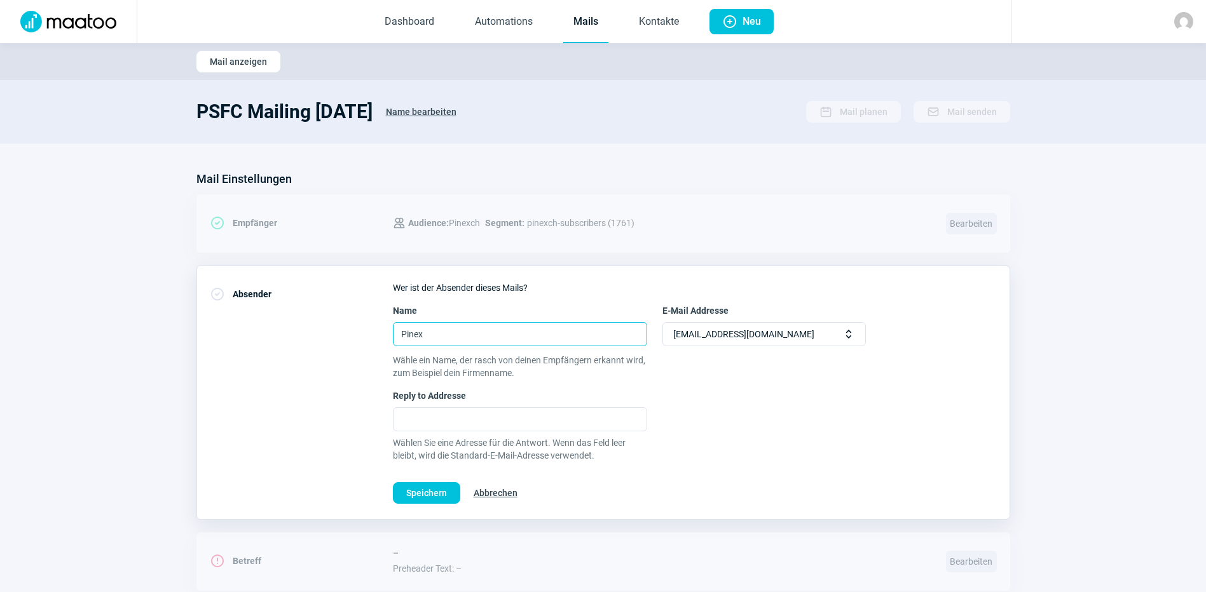
drag, startPoint x: 613, startPoint y: 338, endPoint x: 358, endPoint y: 329, distance: 255.7
click at [358, 329] on div "CheckCircle icon Absender Wer ist der Absender dieses Mails? Name Pinex E-Mail …" at bounding box center [602, 393] width 813 height 254
type input "Patrouille Suisse Fanclub"
click at [850, 337] on span "Selector icon" at bounding box center [848, 334] width 13 height 13
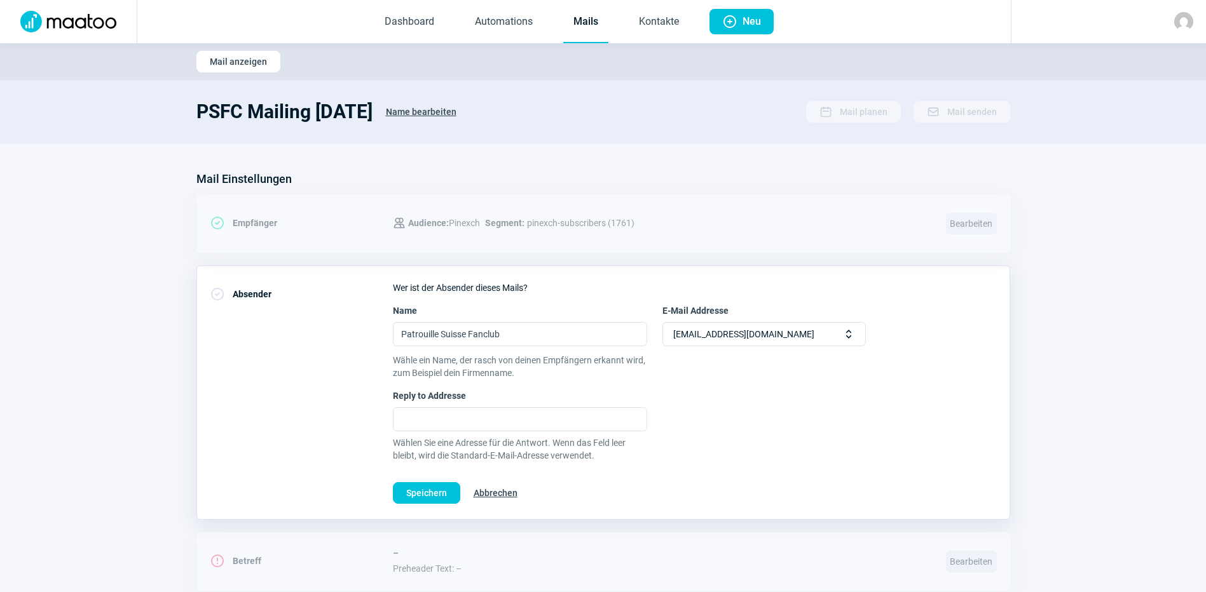
click at [506, 489] on span "Abbrechen" at bounding box center [495, 493] width 44 height 20
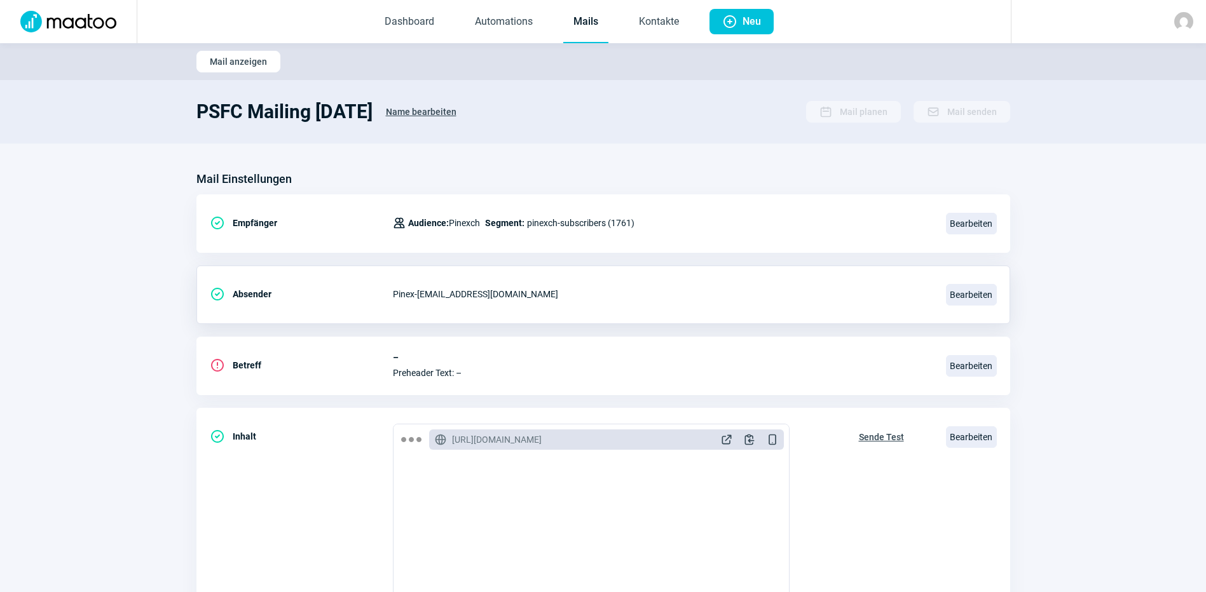
click at [1130, 220] on section "Mail Einstellungen CheckCircle icon Empfänger Users icon Audience: Pinexch Segm…" at bounding box center [603, 484] width 1206 height 681
click at [58, 25] on img at bounding box center [68, 22] width 111 height 22
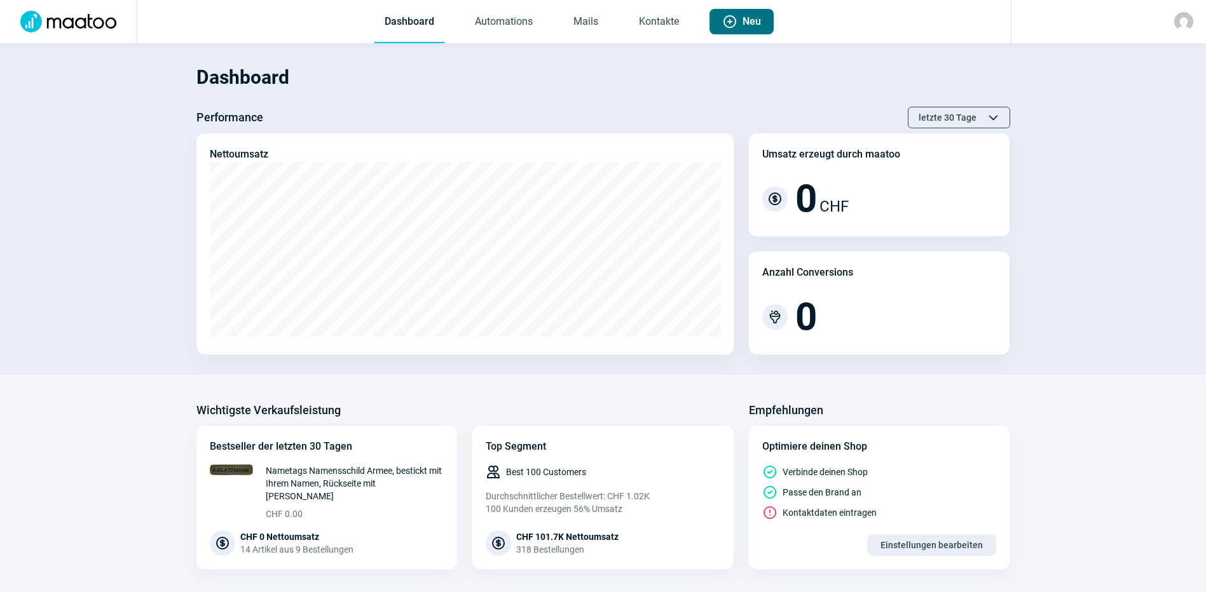
click at [742, 20] on span "Plus icon Neu" at bounding box center [741, 21] width 39 height 25
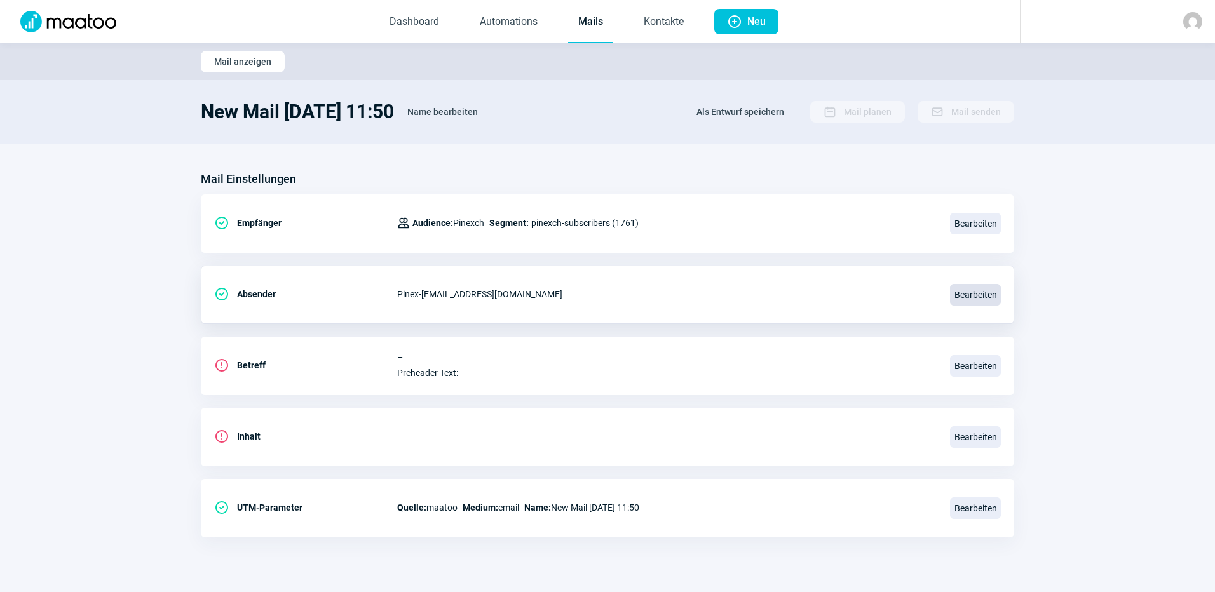
click at [982, 299] on span "Bearbeiten" at bounding box center [975, 295] width 51 height 22
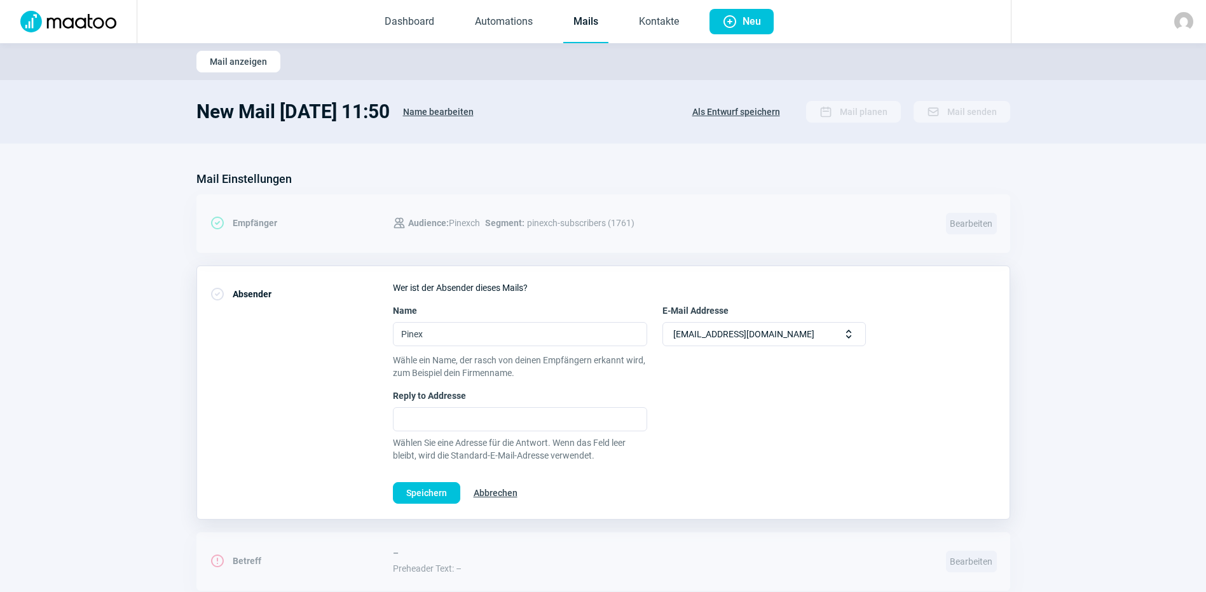
click at [854, 334] on span "Selector icon" at bounding box center [848, 334] width 13 height 13
